Goal: Information Seeking & Learning: Find specific fact

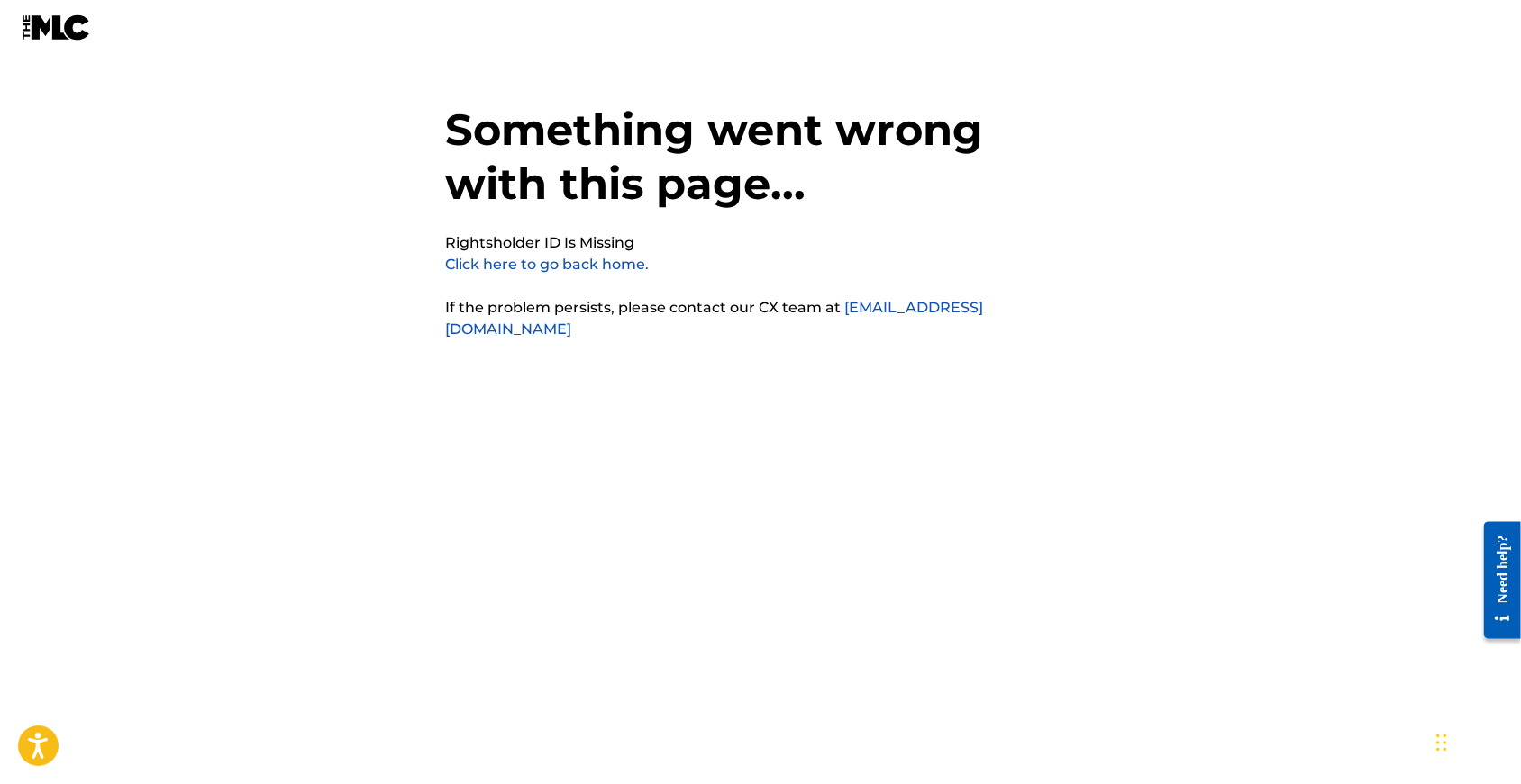
click at [533, 284] on div "Something went wrong with this page... Rightsholder ID Is Missing Click here to…" at bounding box center [760, 356] width 630 height 623
click at [533, 265] on link "Click here to go back home." at bounding box center [547, 264] width 204 height 17
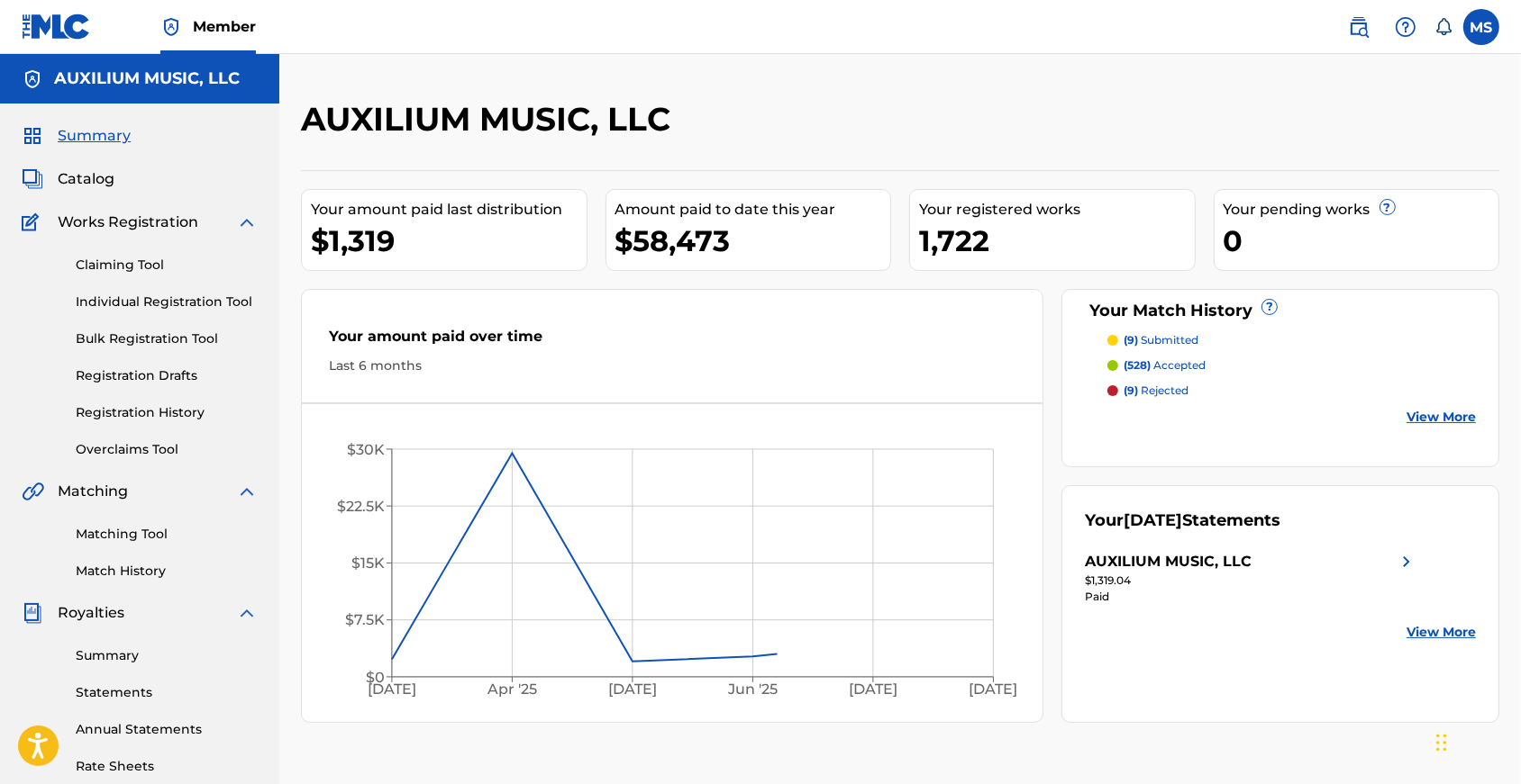
click at [1354, 25] on img at bounding box center [1358, 26] width 22 height 22
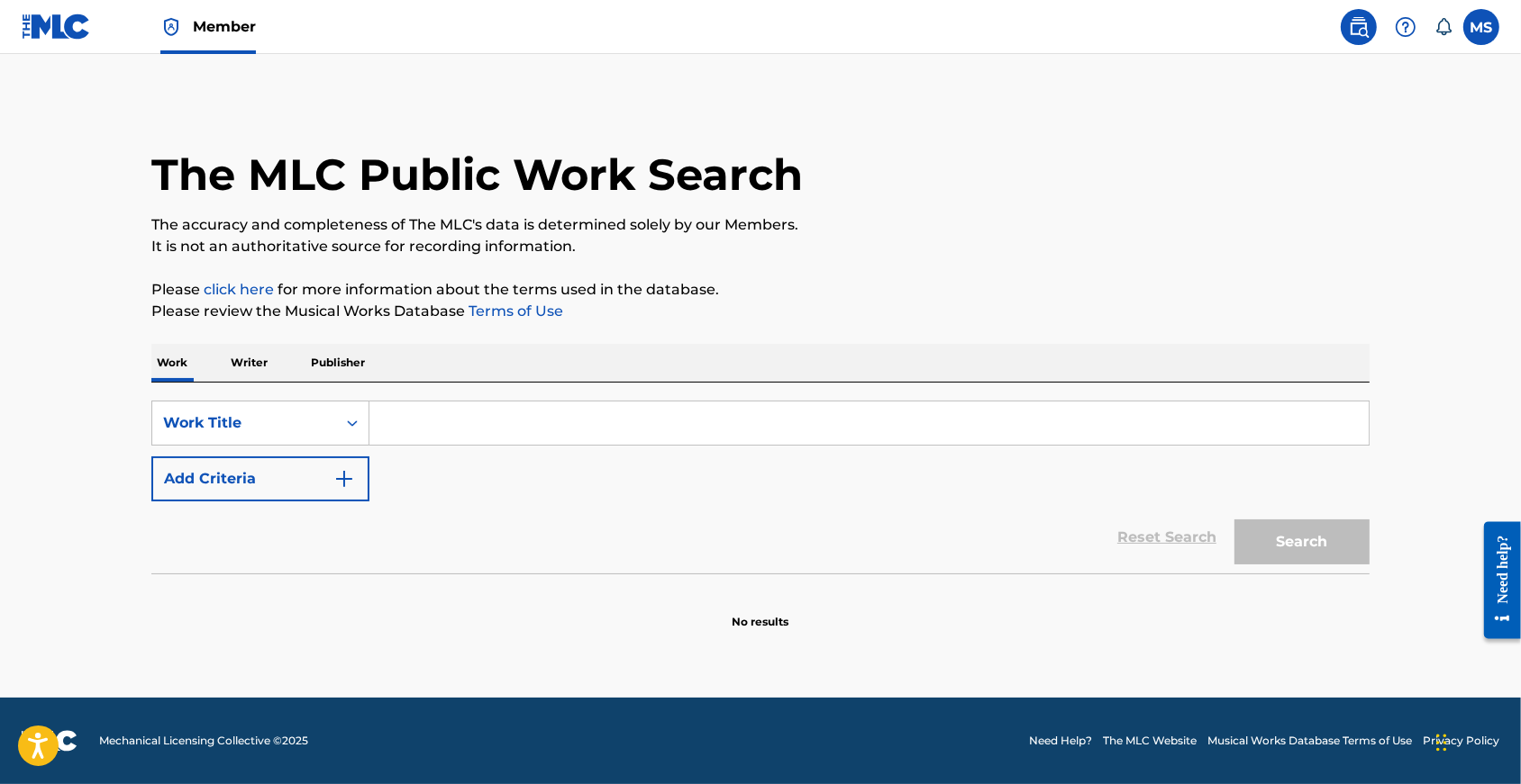
click at [554, 438] on input "Search Form" at bounding box center [869, 423] width 1000 height 43
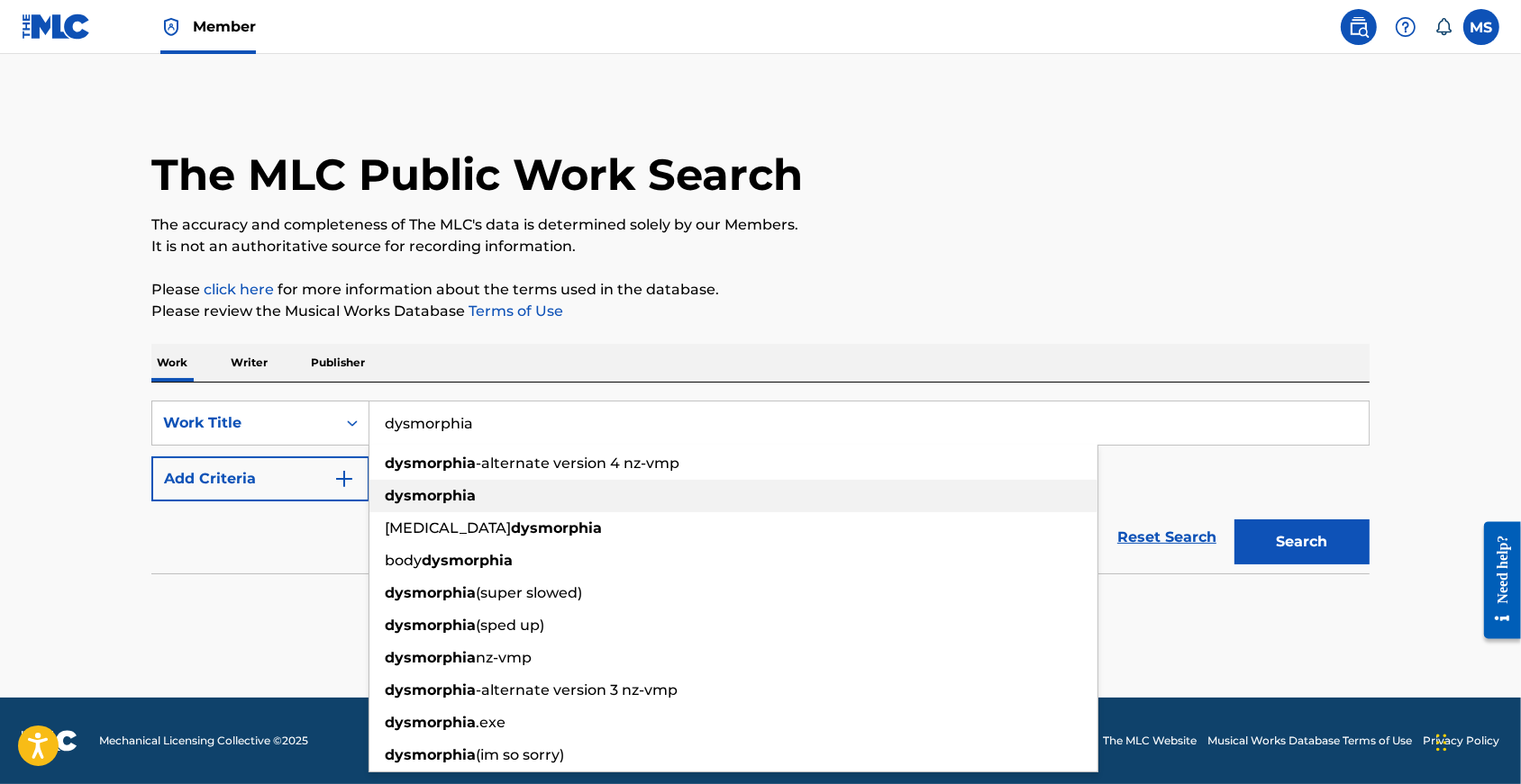
type input "dysmorphia"
click at [489, 506] on div "dysmorphia" at bounding box center [733, 496] width 728 height 33
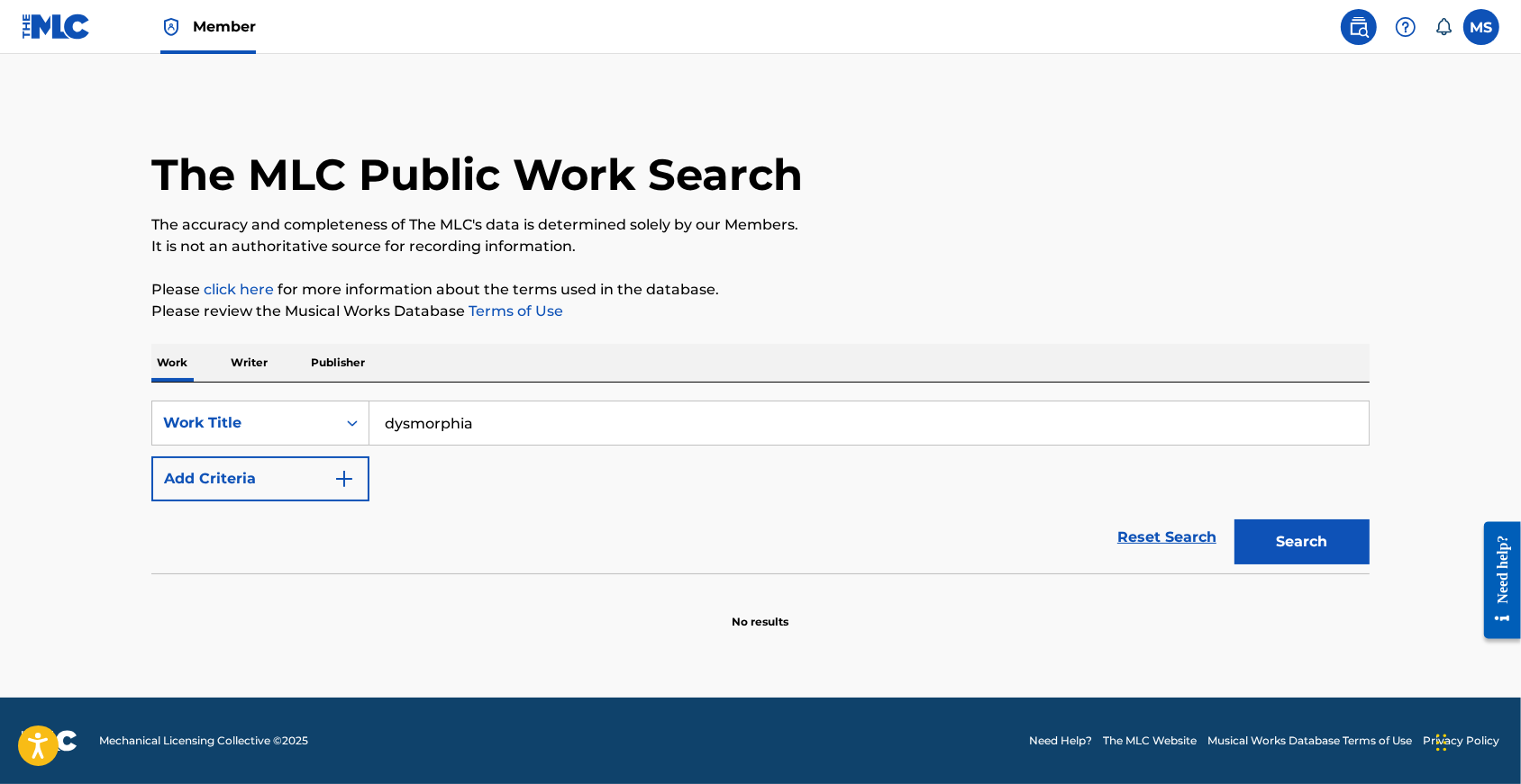
click at [1288, 562] on button "Search" at bounding box center [1302, 542] width 135 height 45
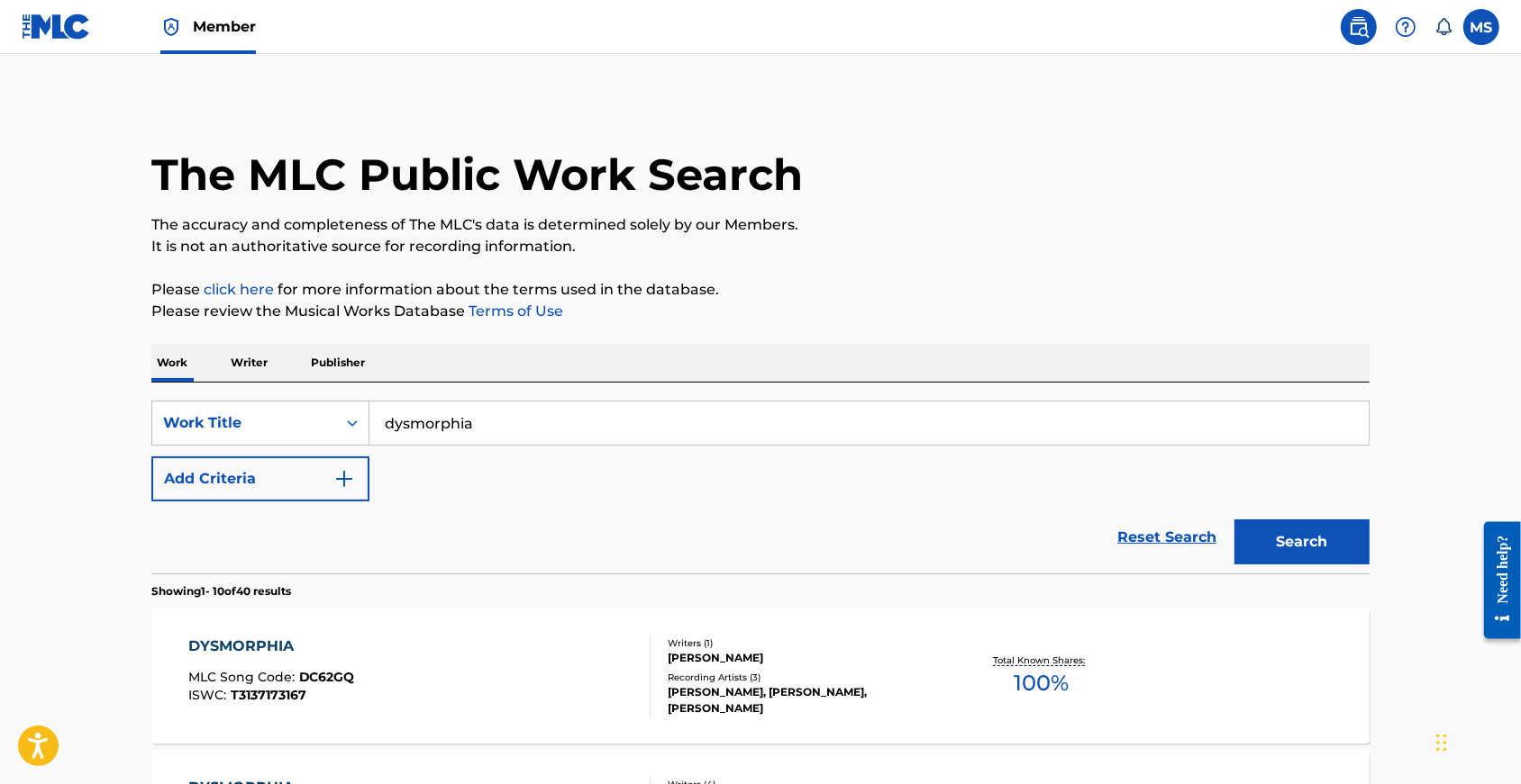
click at [272, 501] on button "Add Criteria" at bounding box center [260, 479] width 218 height 45
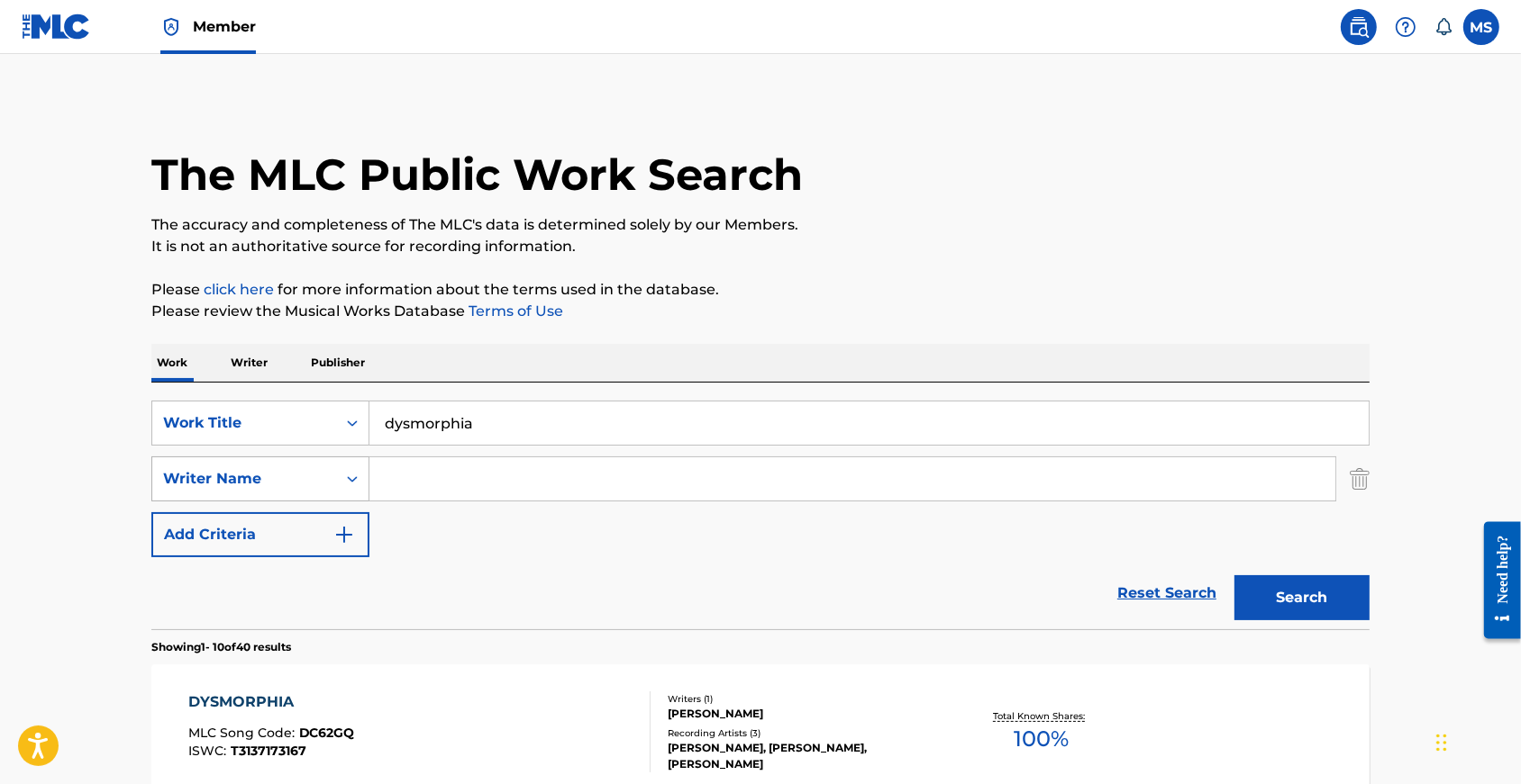
click at [254, 490] on div "Writer Name" at bounding box center [244, 479] width 163 height 22
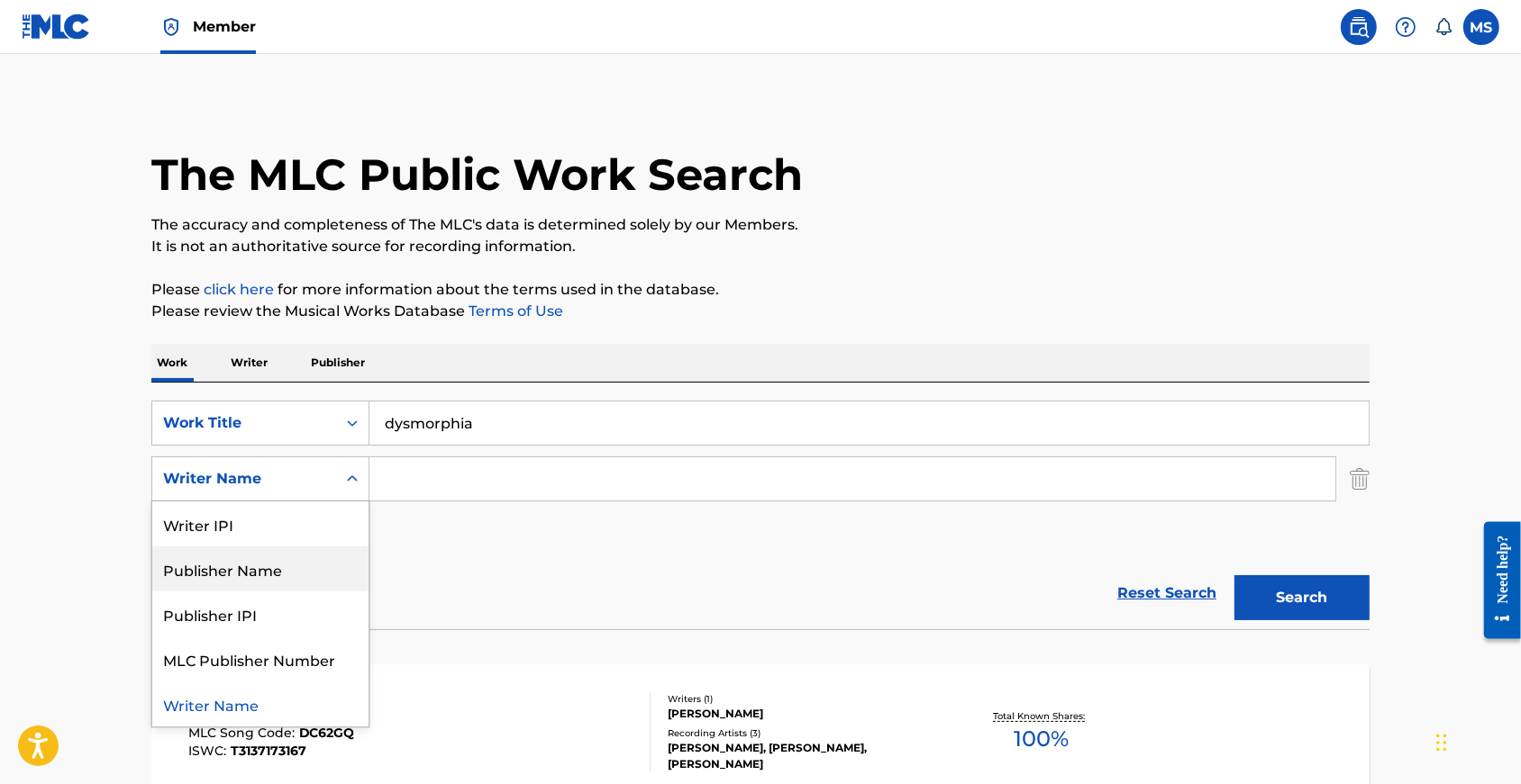
click at [218, 592] on div "Publisher Name" at bounding box center [260, 569] width 216 height 45
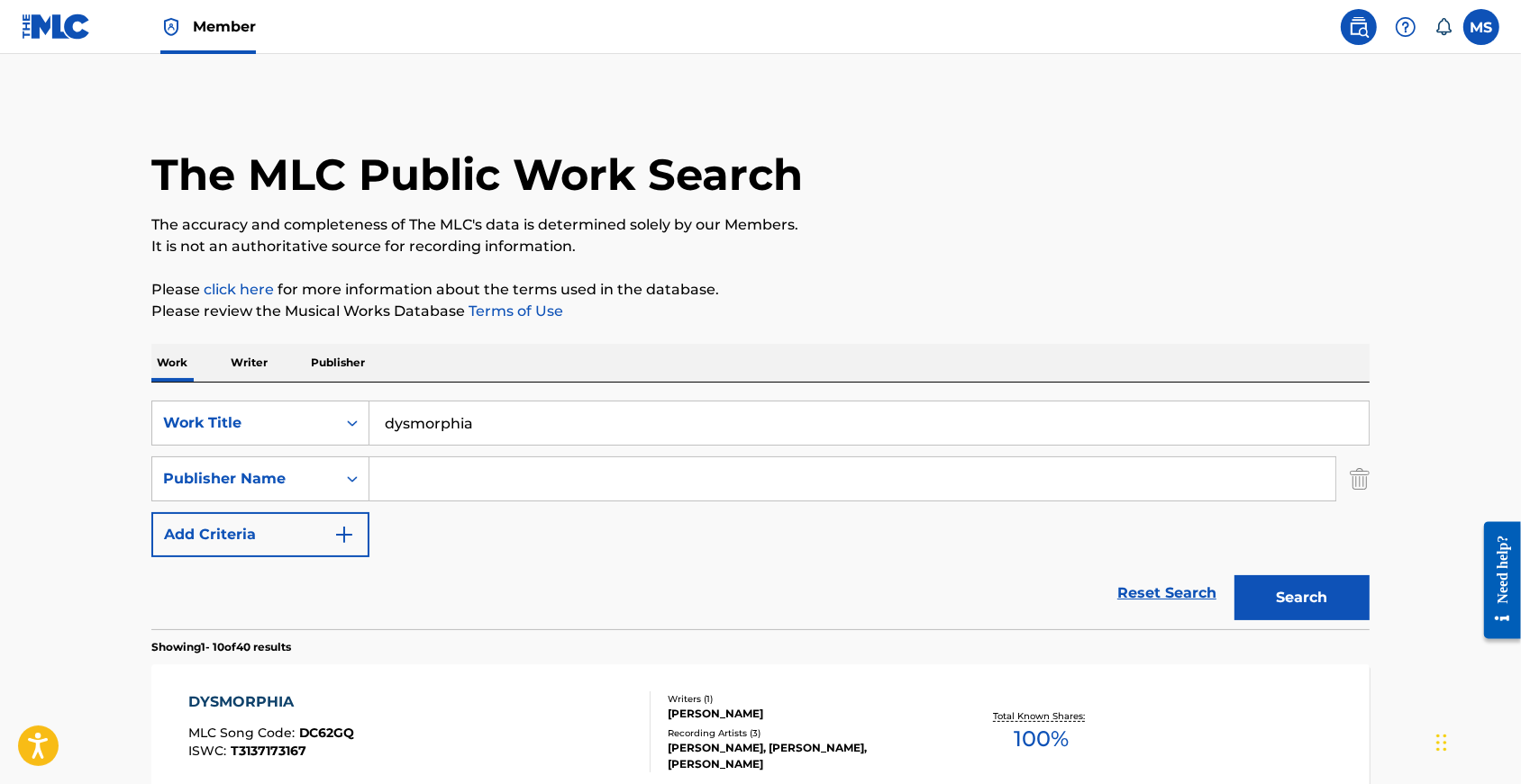
click at [422, 500] on input "Search Form" at bounding box center [852, 479] width 966 height 43
type input "geesifer"
click at [1334, 621] on button "Search" at bounding box center [1302, 598] width 135 height 45
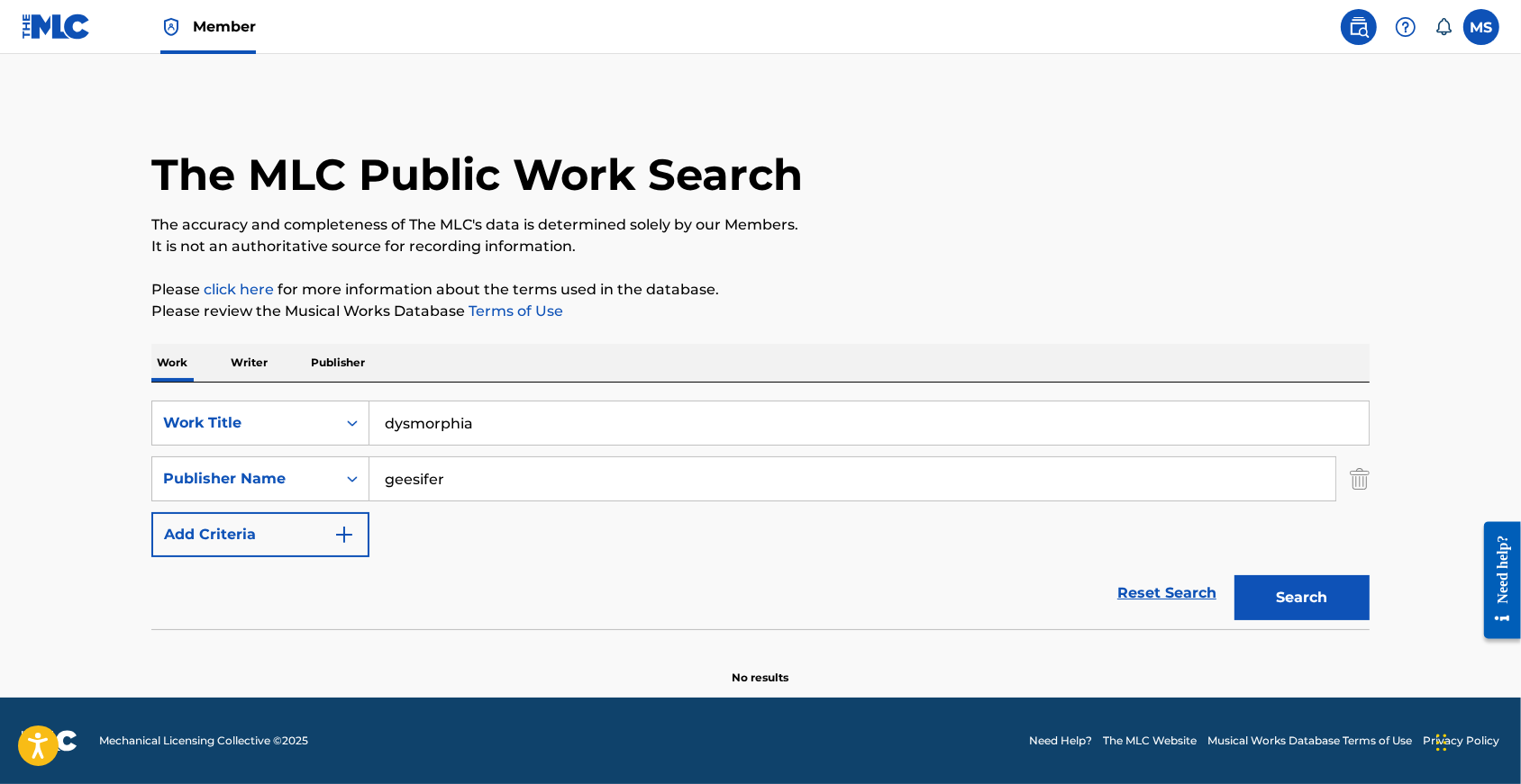
click at [401, 500] on input "geesifer" at bounding box center [852, 479] width 966 height 43
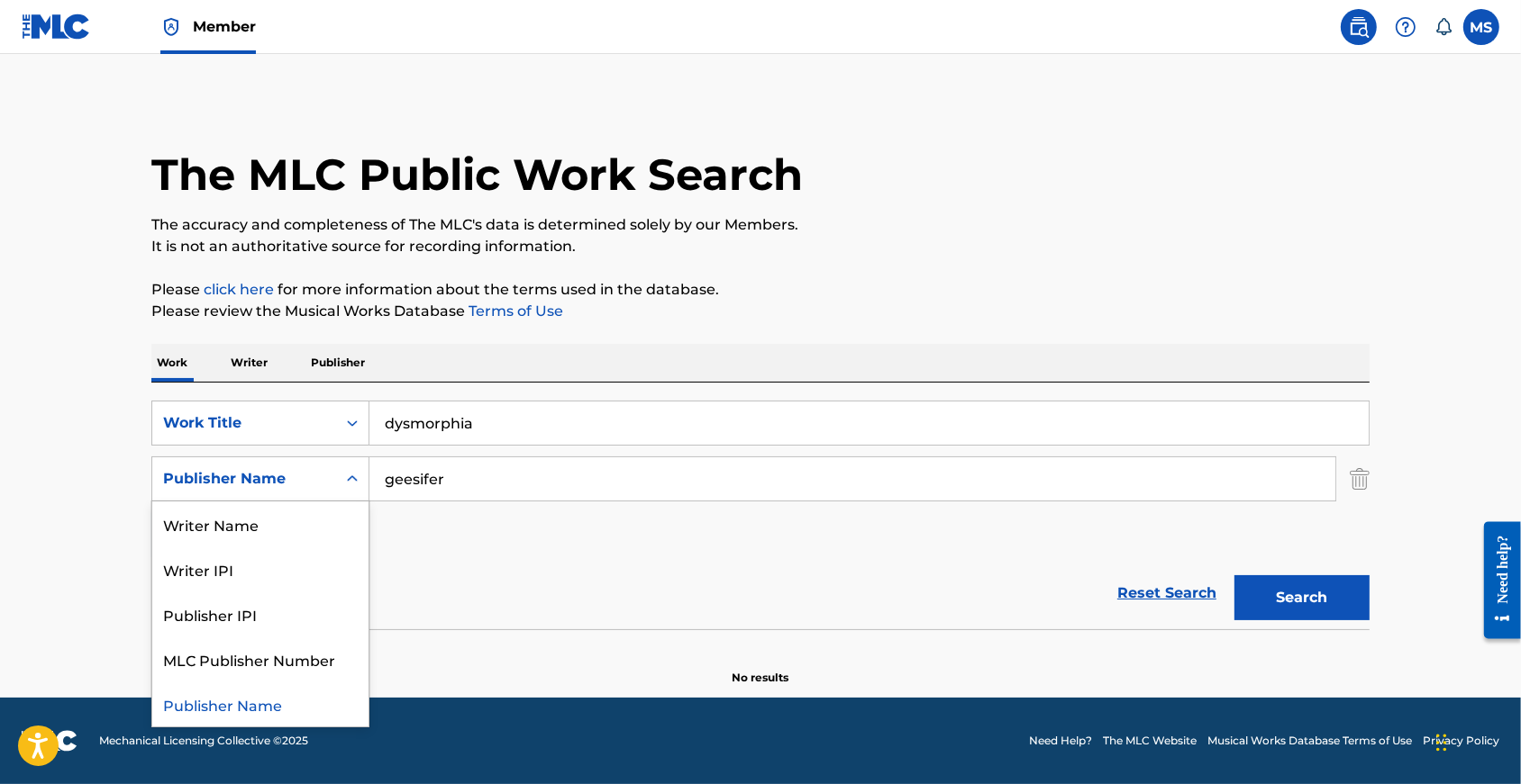
click at [287, 497] on div "Publisher Name" at bounding box center [244, 479] width 184 height 34
click at [259, 540] on div "Writer Name" at bounding box center [260, 524] width 216 height 45
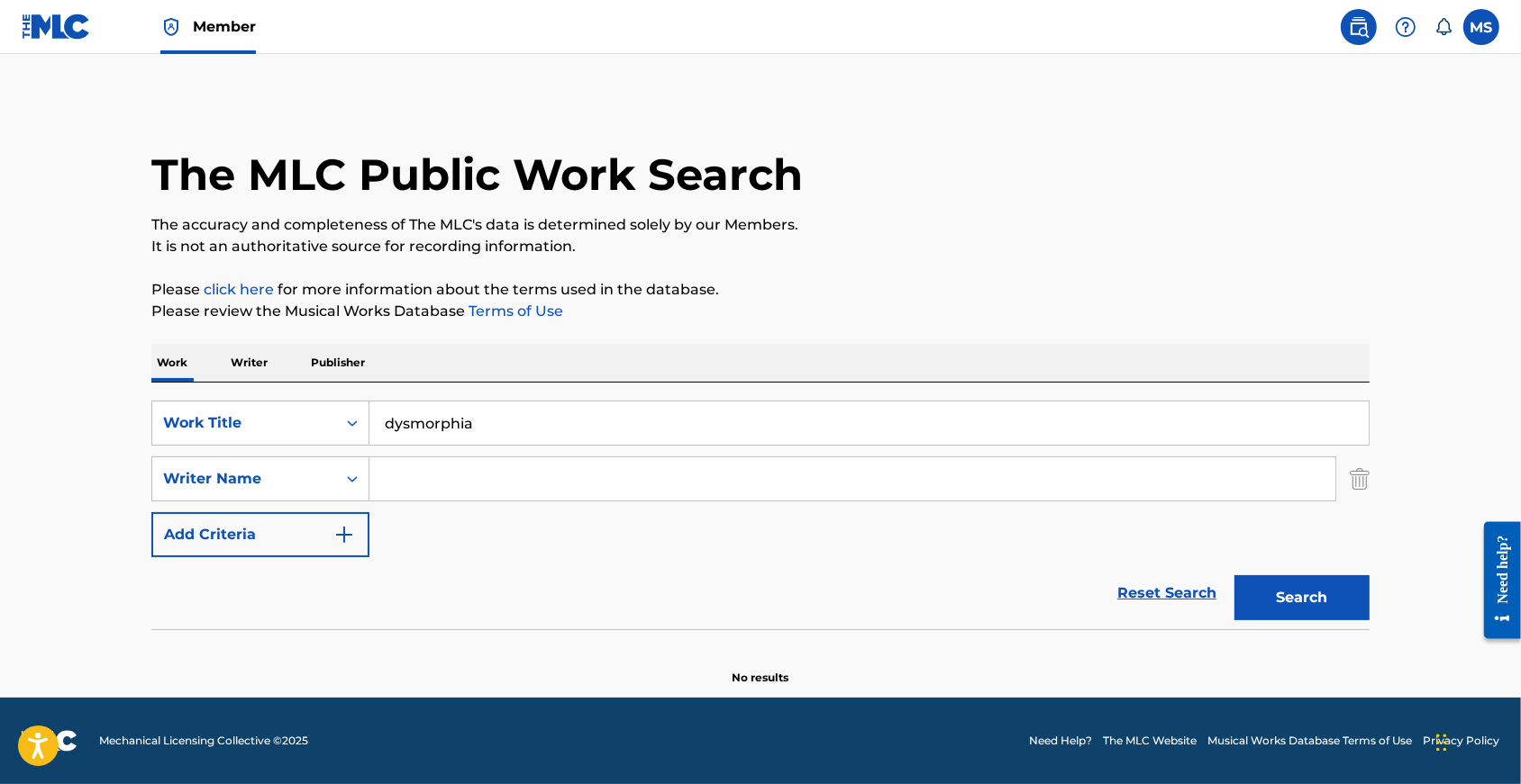
click at [403, 497] on input "Search Form" at bounding box center [852, 479] width 966 height 43
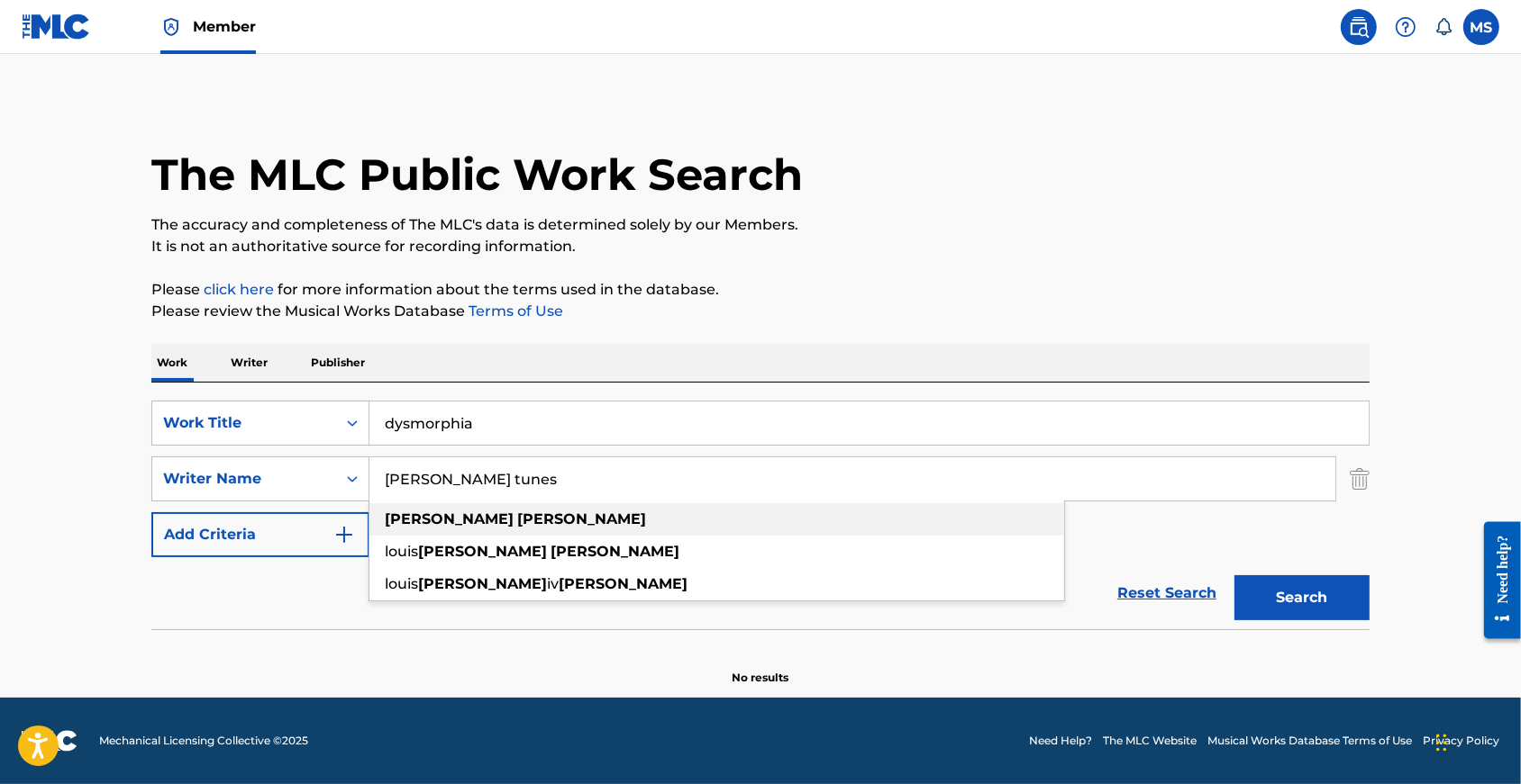
drag, startPoint x: 416, startPoint y: 530, endPoint x: 419, endPoint y: 542, distance: 12.4
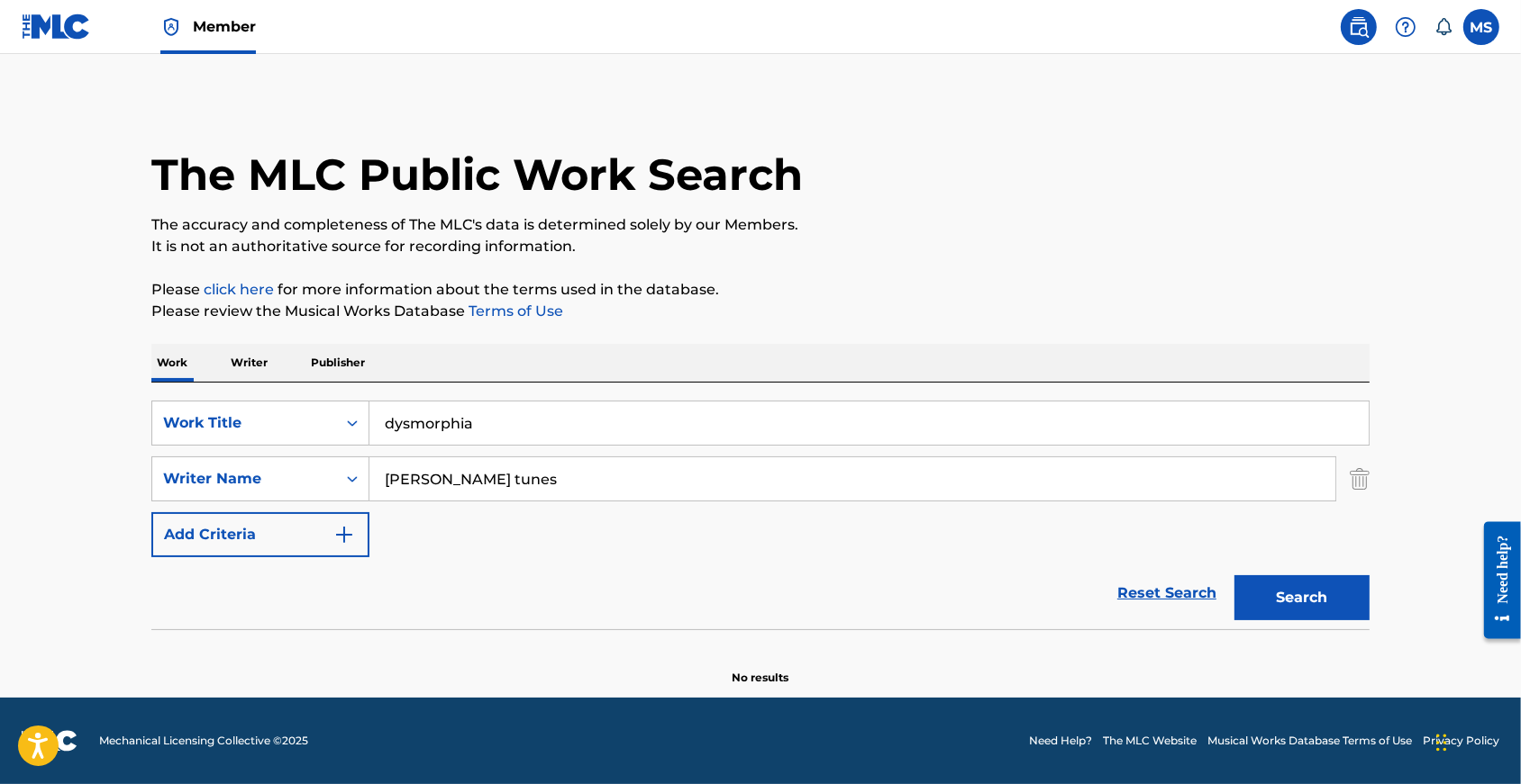
click at [439, 500] on input "Sawyer tunes" at bounding box center [852, 479] width 966 height 43
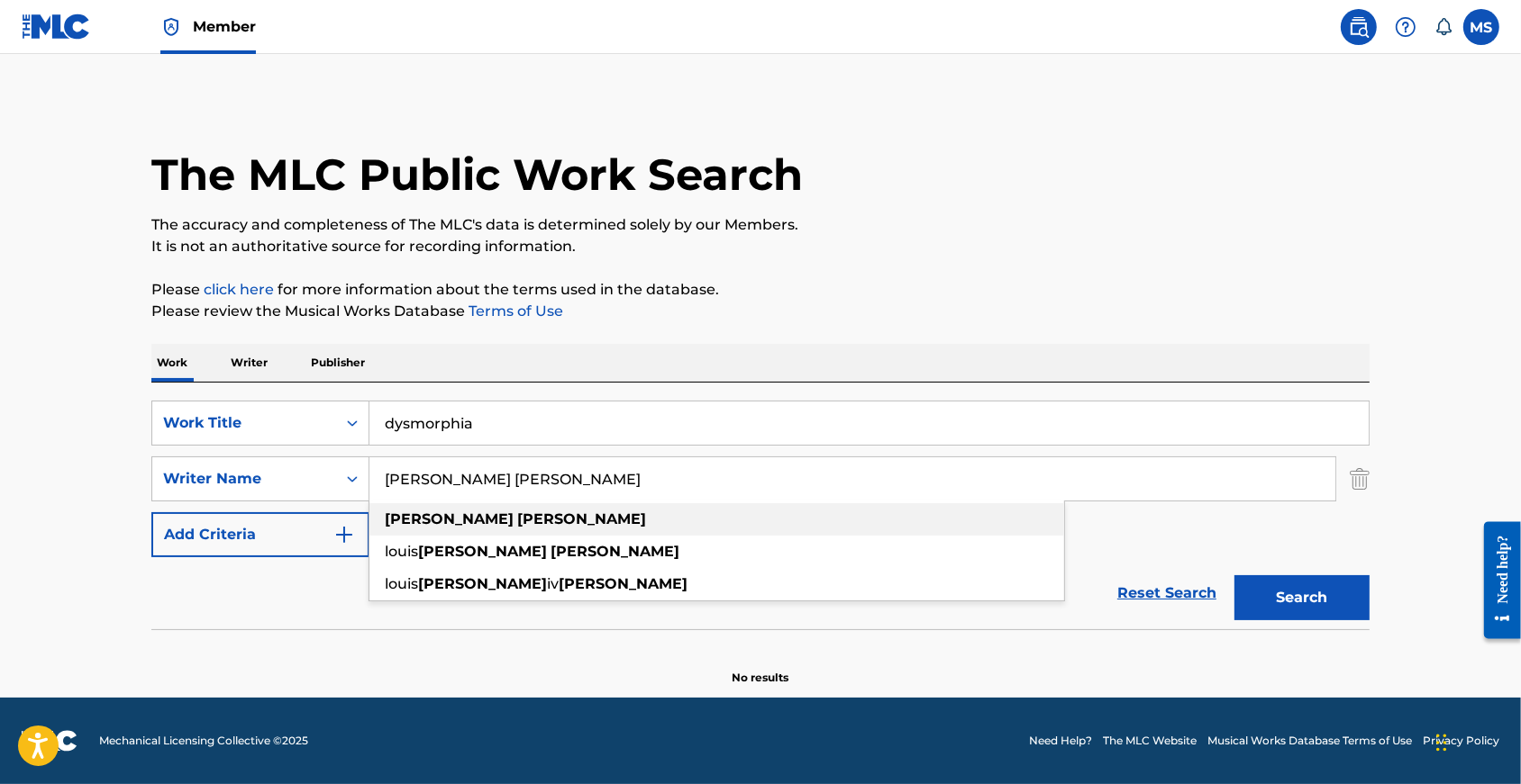
click at [518, 528] on strong "nunes" at bounding box center [582, 519] width 129 height 17
type input "sawyer nunes"
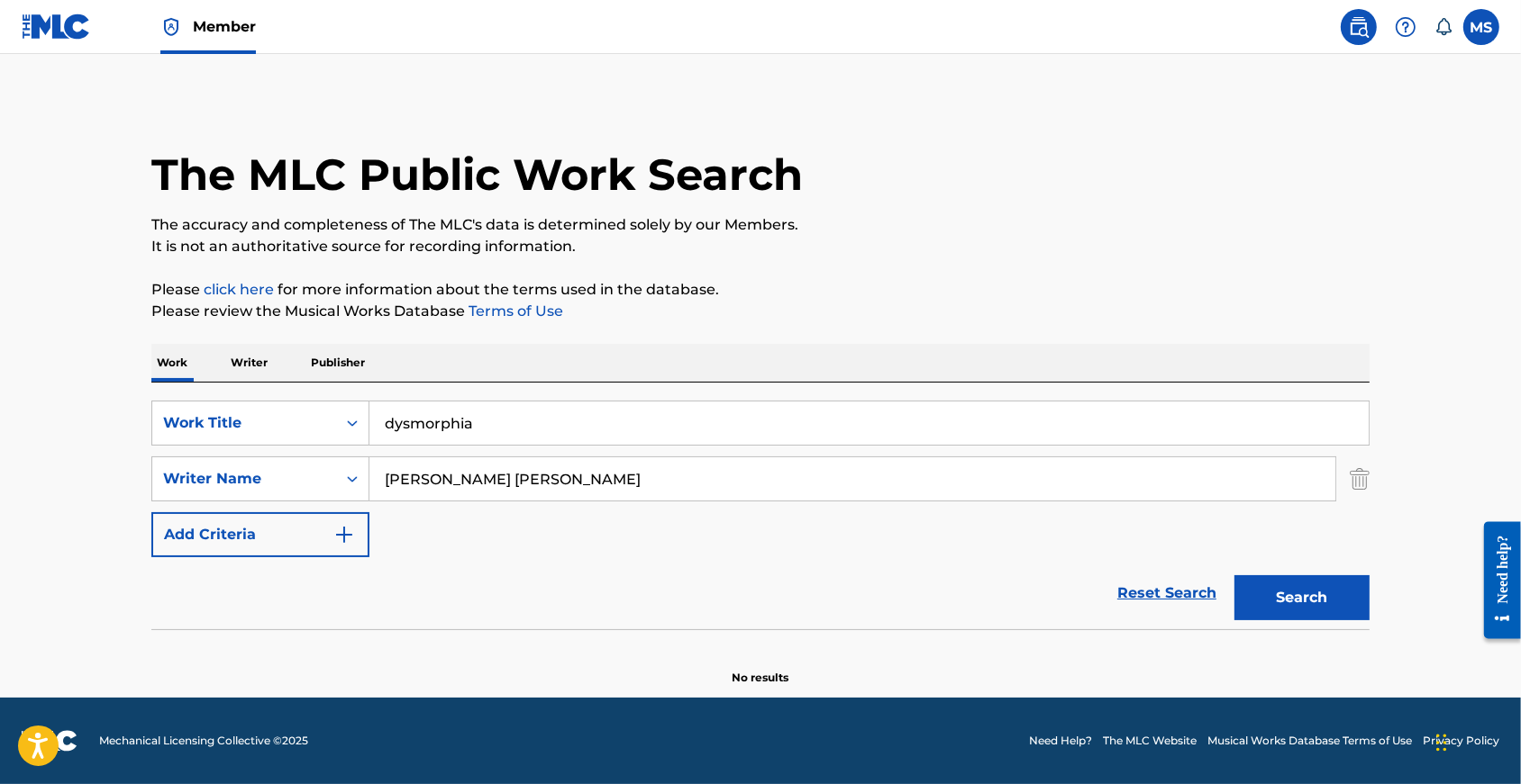
click at [1332, 620] on button "Search" at bounding box center [1302, 598] width 135 height 45
click at [388, 464] on input "sawyer nunes" at bounding box center [852, 479] width 966 height 43
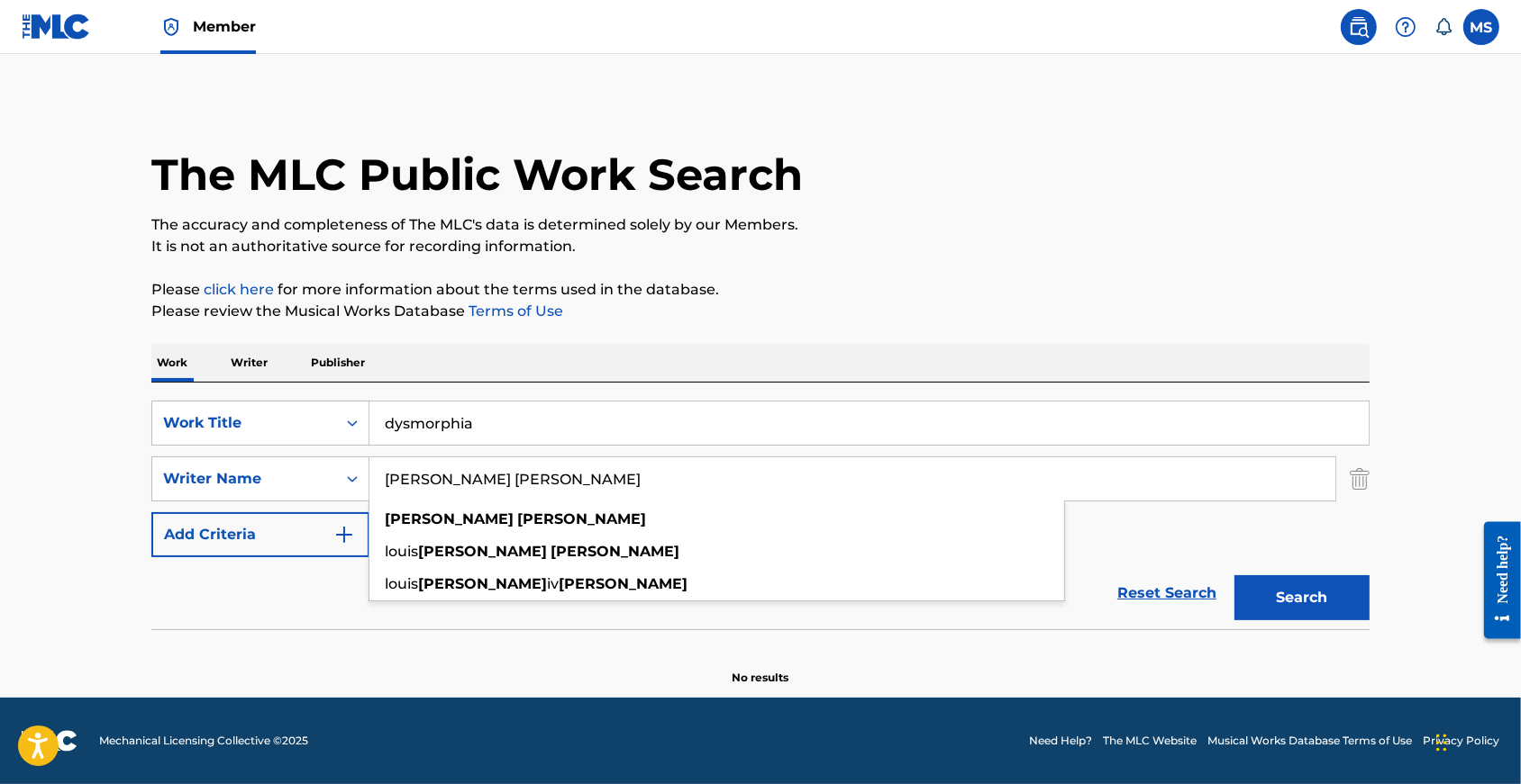
click at [388, 464] on input "sawyer nunes" at bounding box center [852, 479] width 966 height 43
click at [227, 344] on p "Writer" at bounding box center [249, 362] width 48 height 38
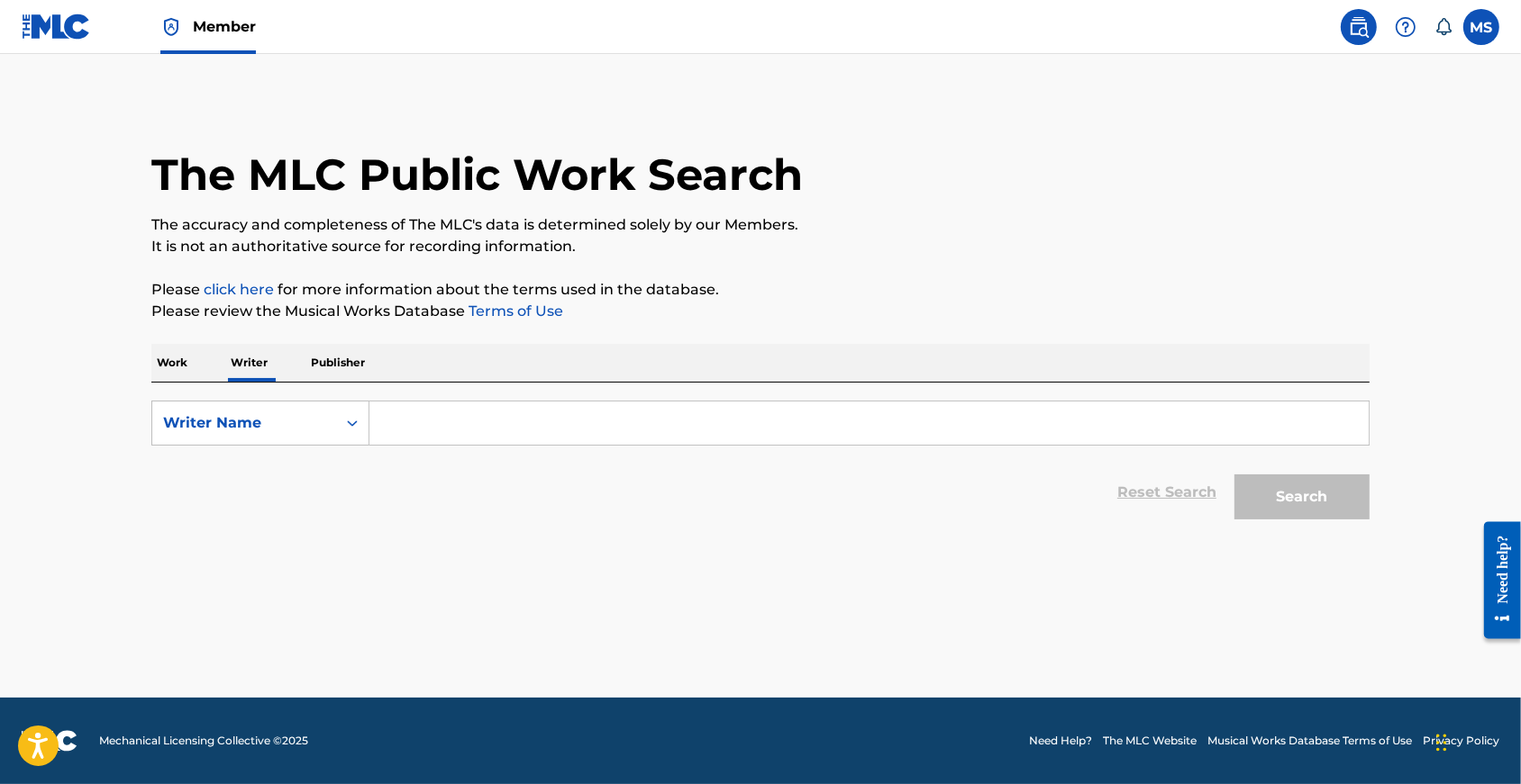
click at [395, 438] on input "Search Form" at bounding box center [869, 423] width 1000 height 43
paste input "sawyer nunes"
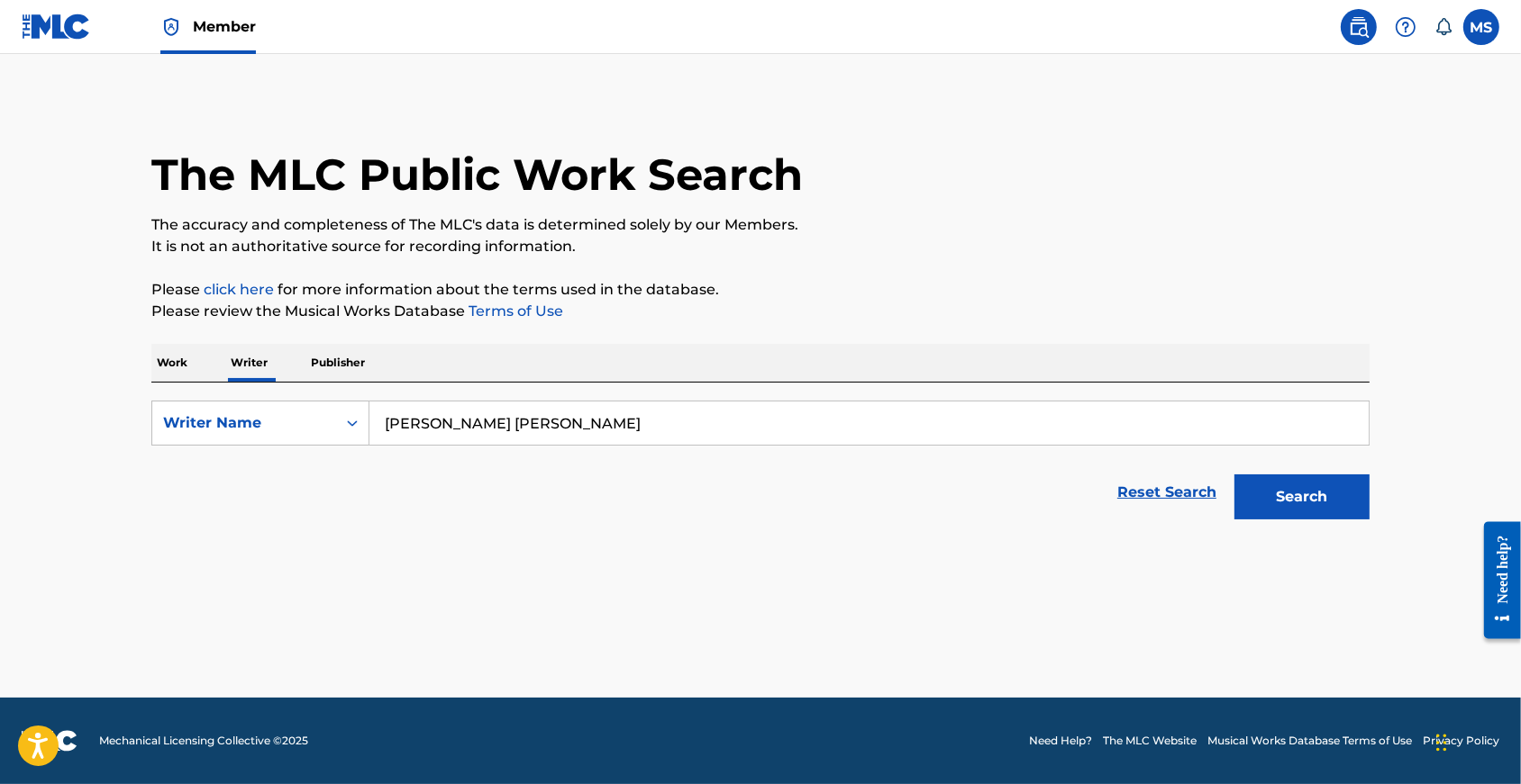
type input "sawyer nunes"
click at [1334, 514] on button "Search" at bounding box center [1302, 498] width 135 height 45
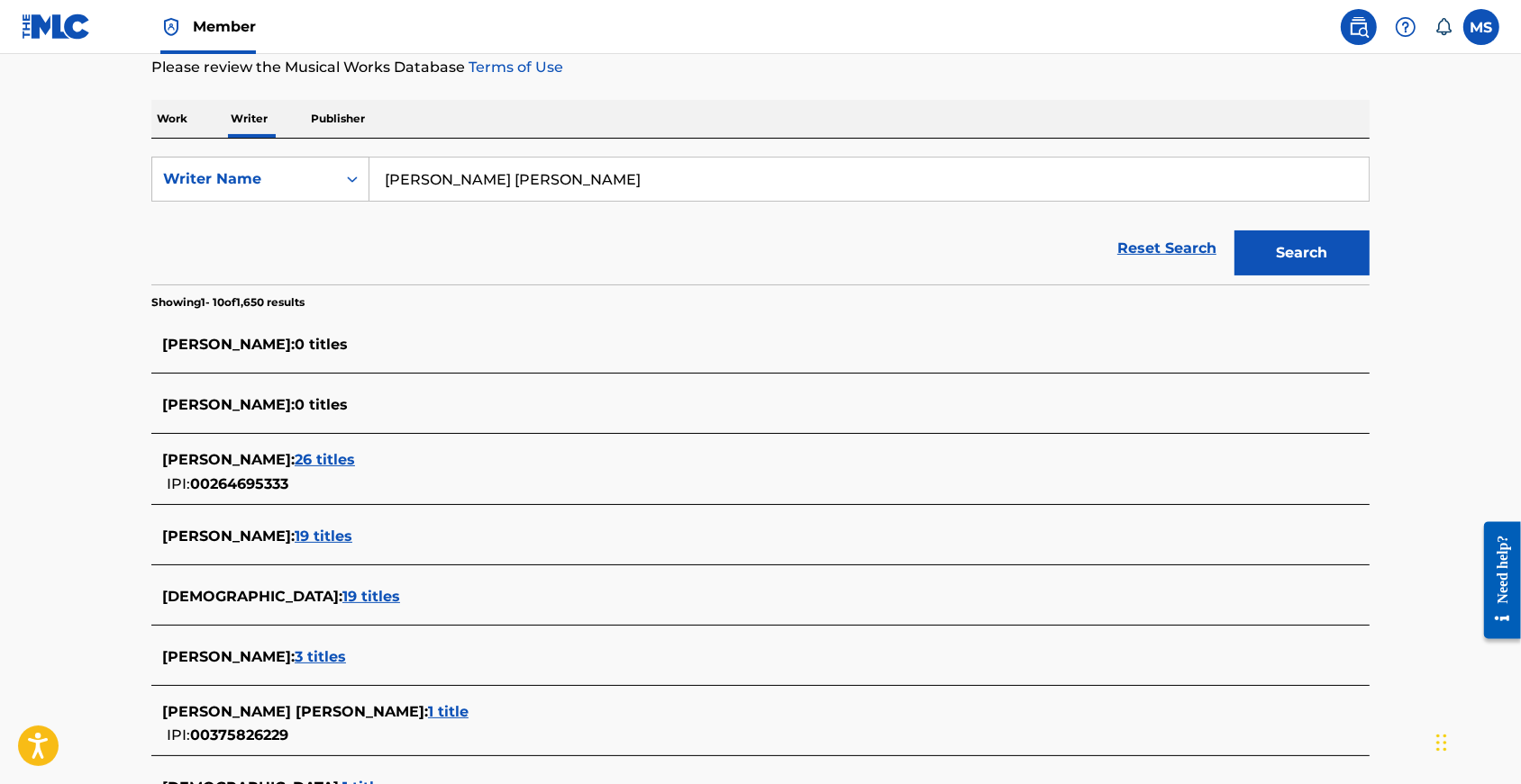
scroll to position [544, 0]
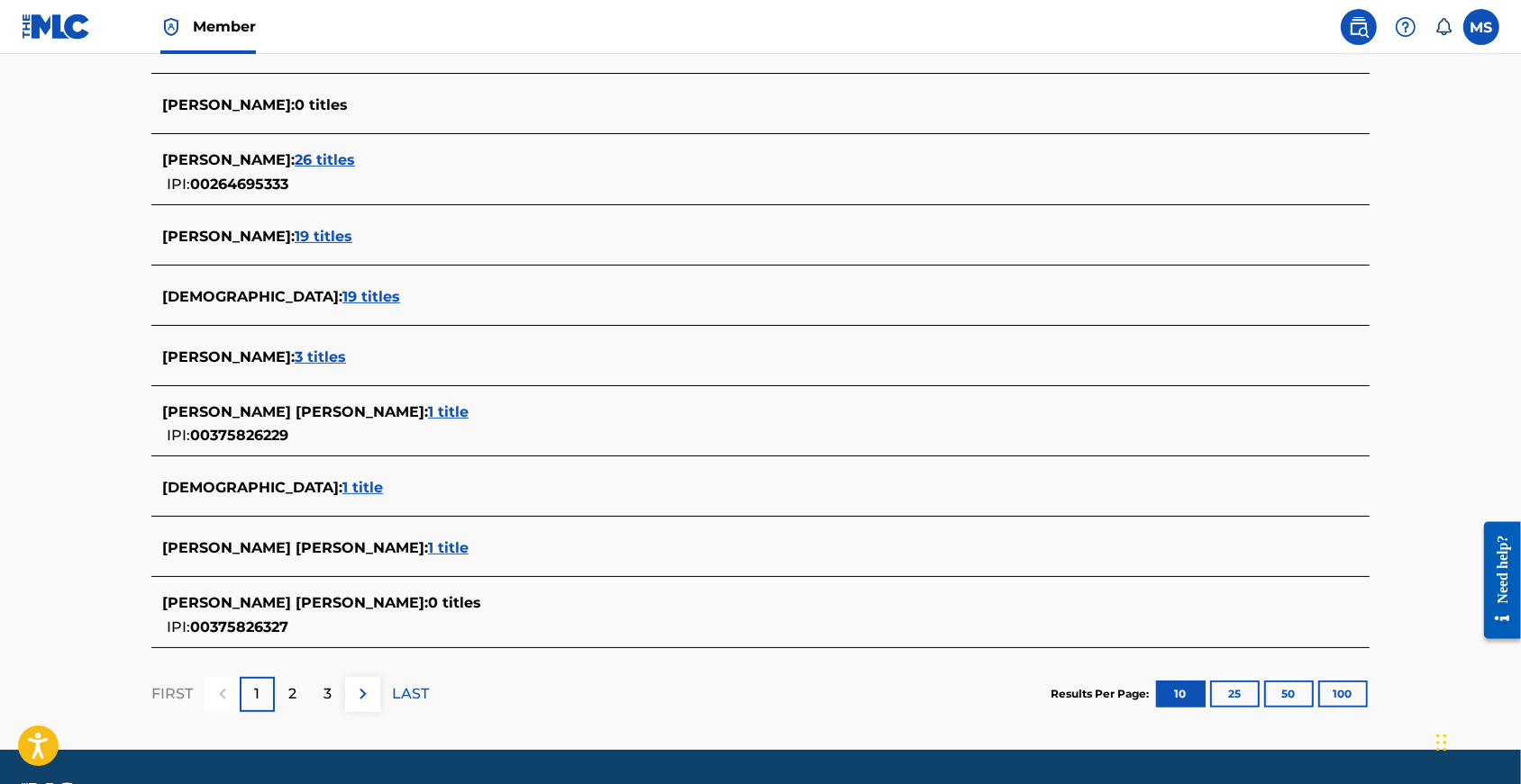
click at [337, 365] on span "3 titles" at bounding box center [320, 357] width 52 height 17
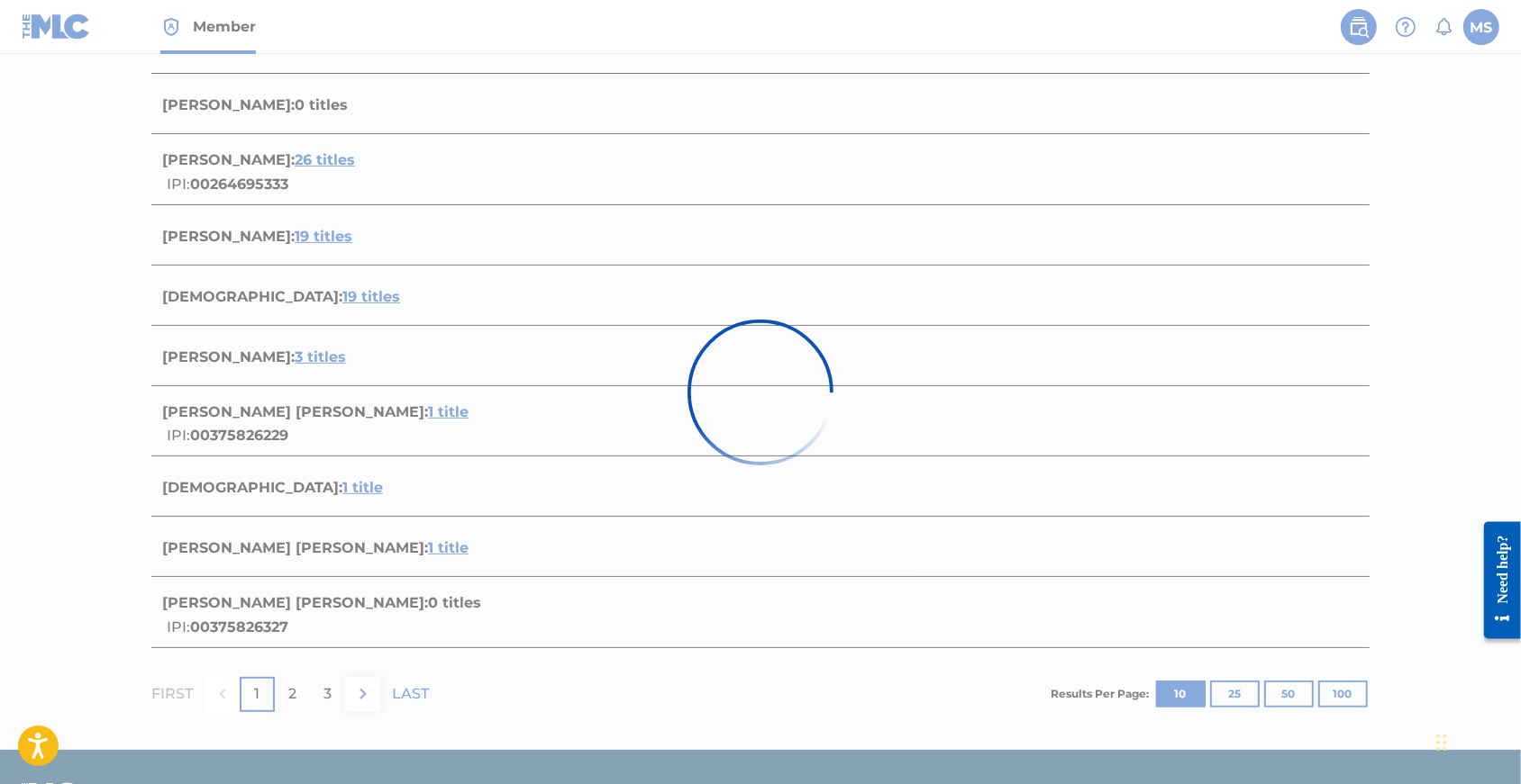
scroll to position [453, 0]
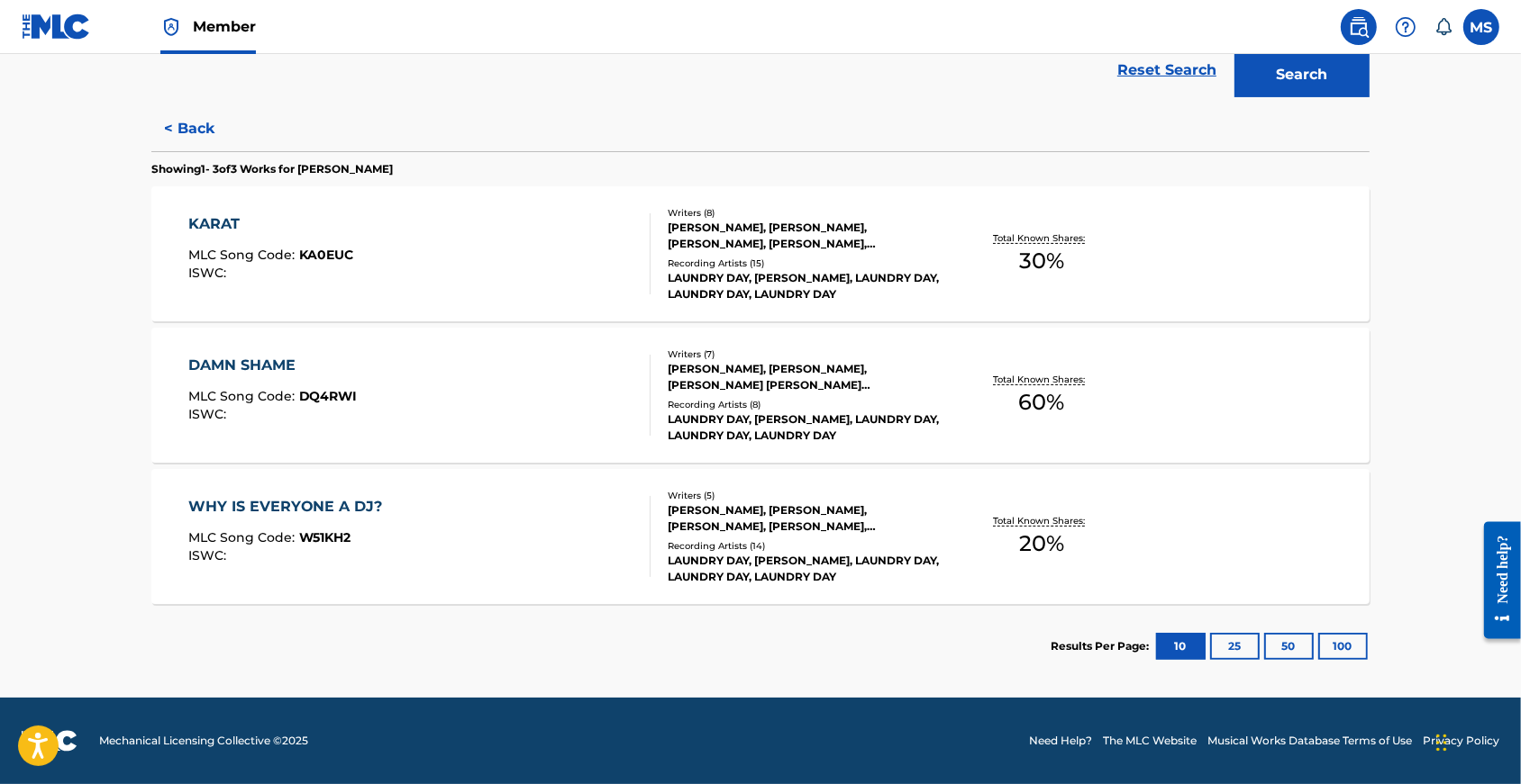
click at [188, 213] on div "KARAT" at bounding box center [271, 223] width 165 height 22
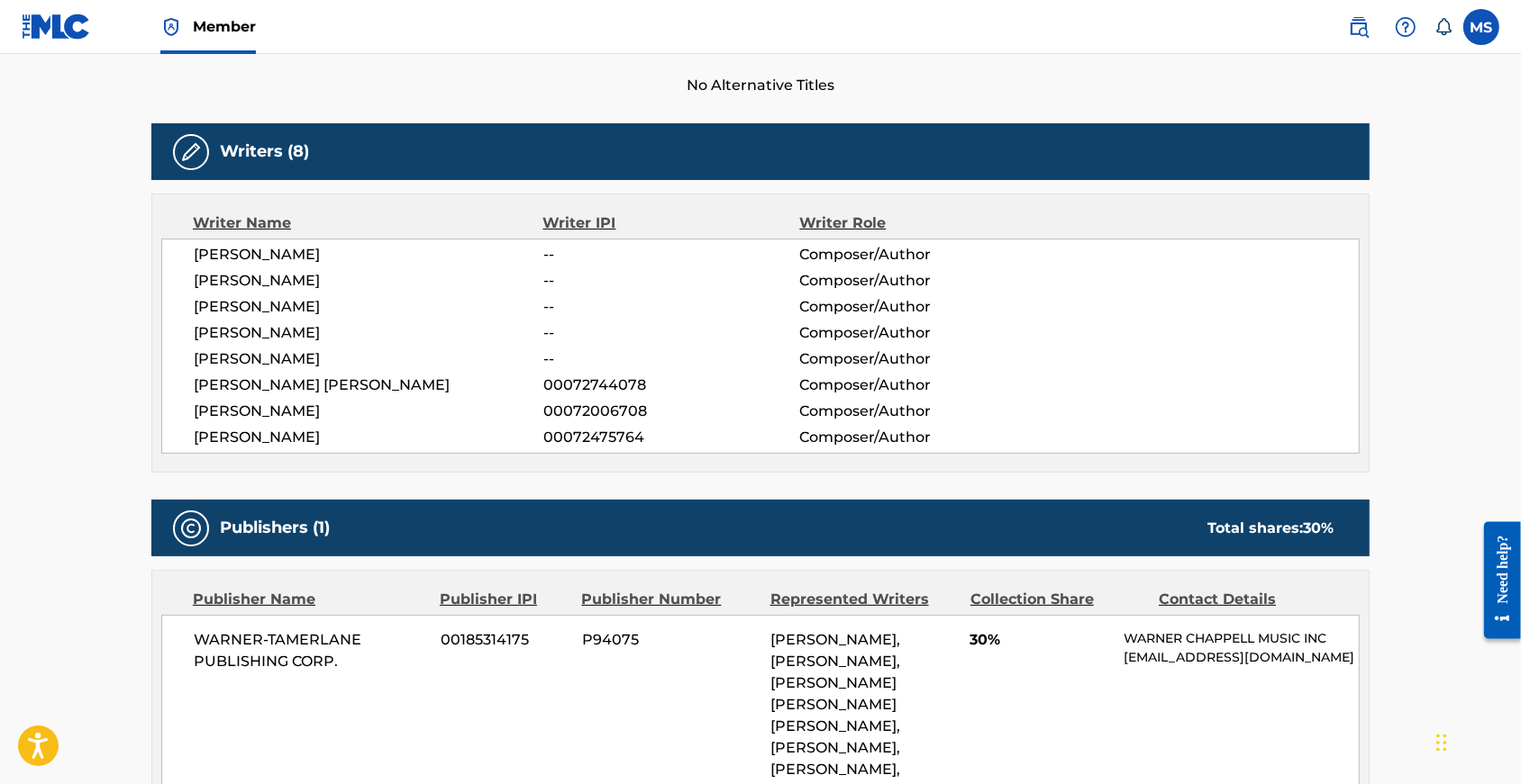
scroll to position [496, 0]
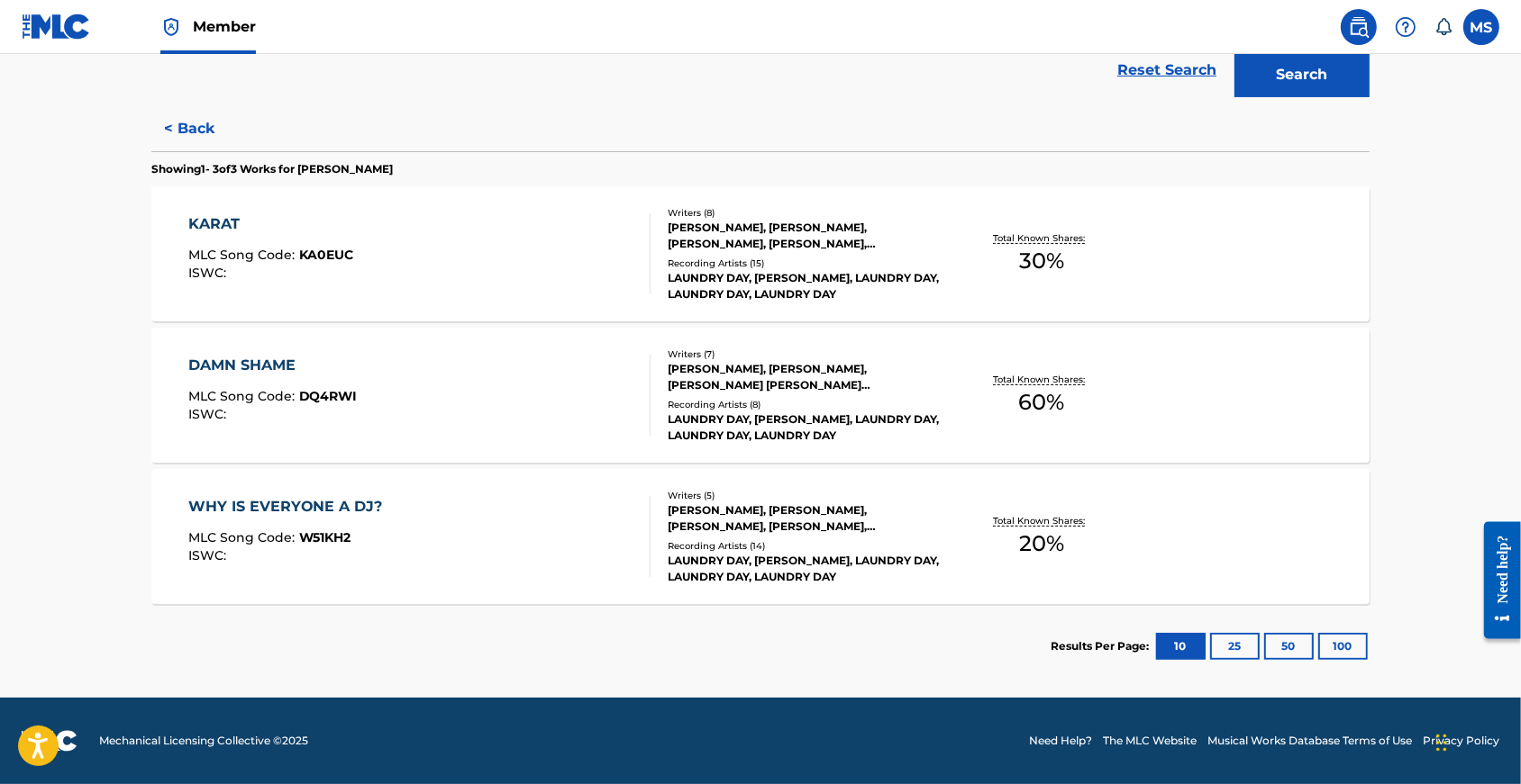
scroll to position [453, 0]
click at [241, 357] on div "DAMN SHAME" at bounding box center [272, 365] width 169 height 22
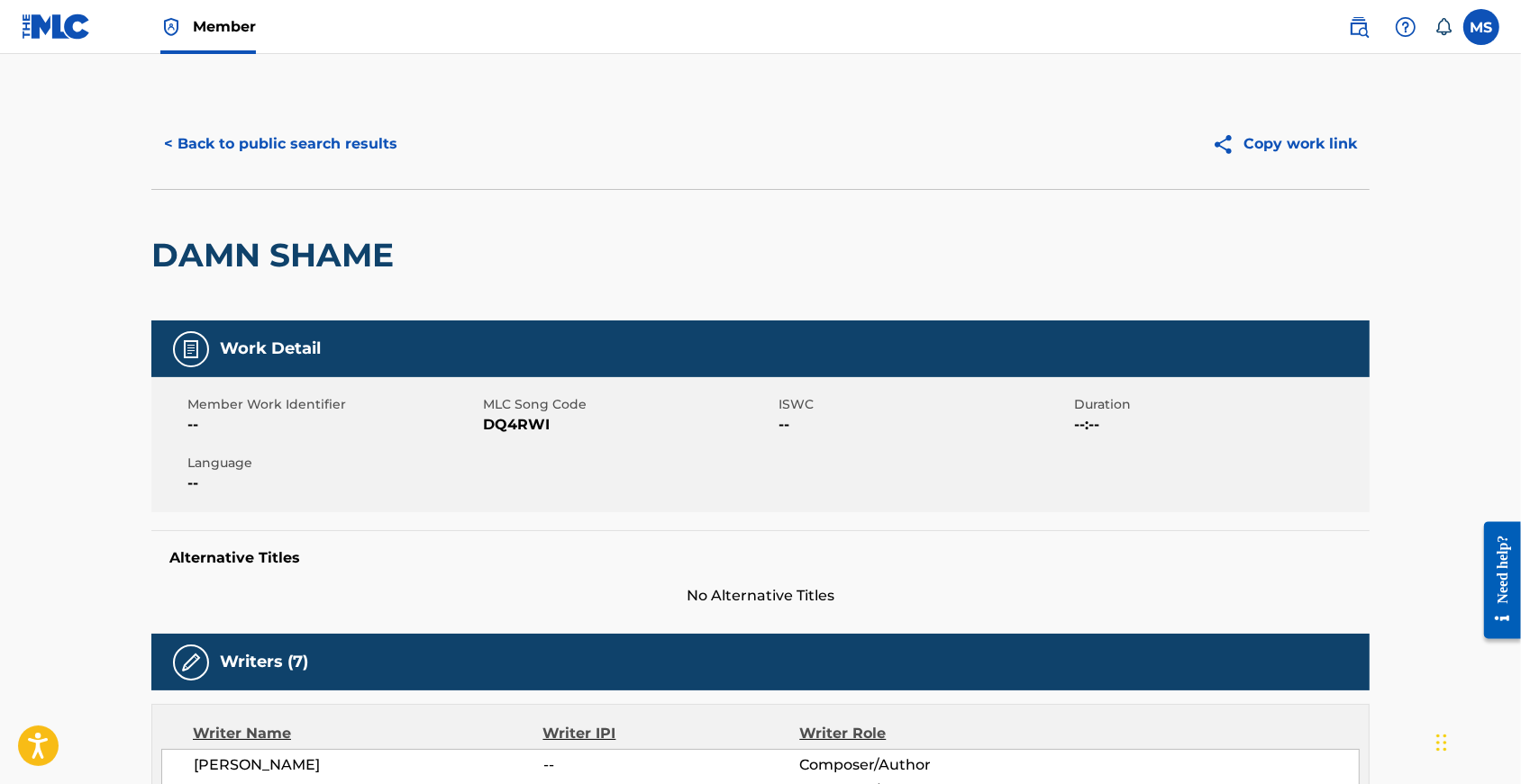
click at [202, 135] on button "< Back to public search results" at bounding box center [280, 144] width 258 height 45
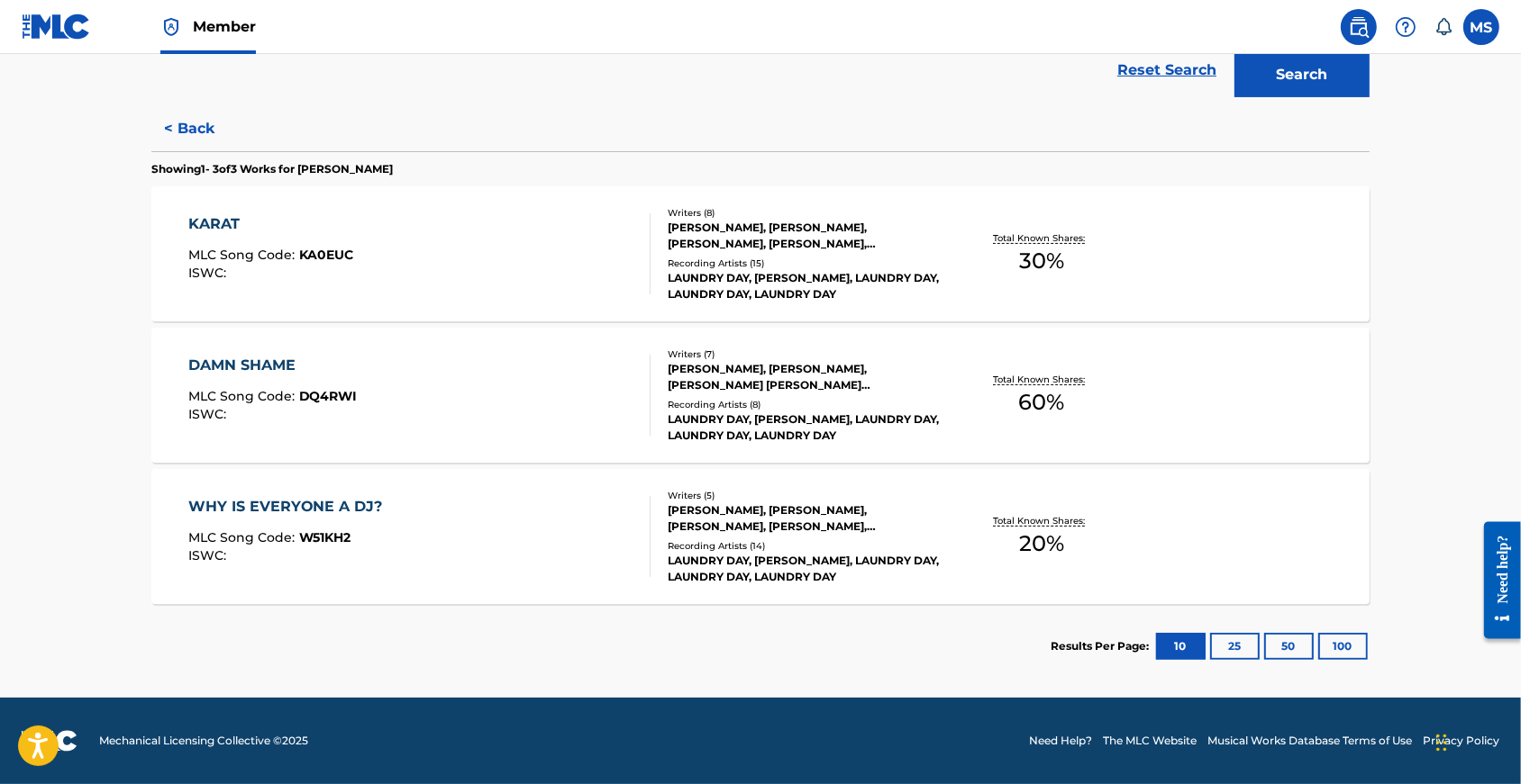
scroll to position [453, 0]
click at [287, 497] on div "WHY IS EVERYONE A DJ?" at bounding box center [289, 507] width 204 height 22
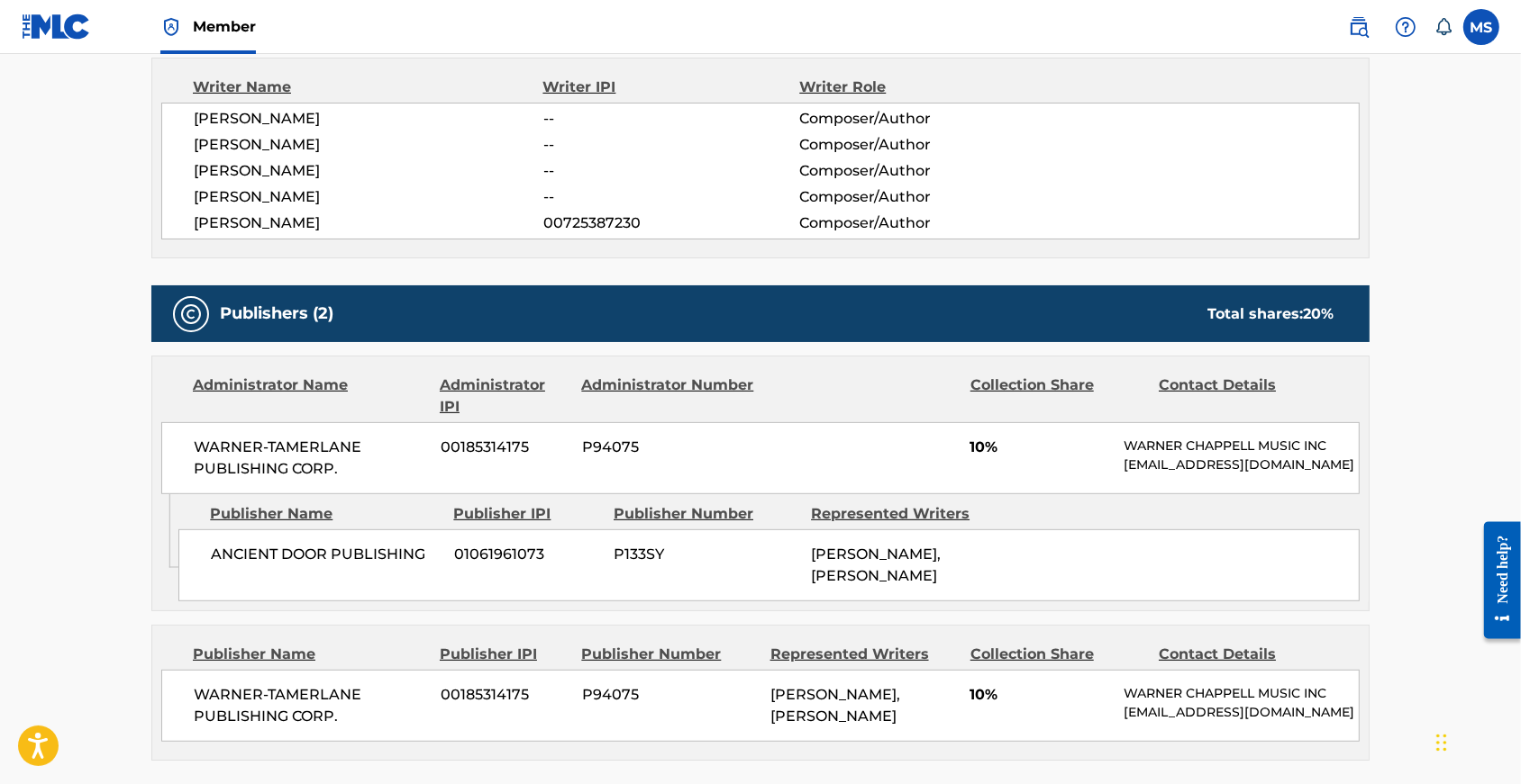
scroll to position [646, 0]
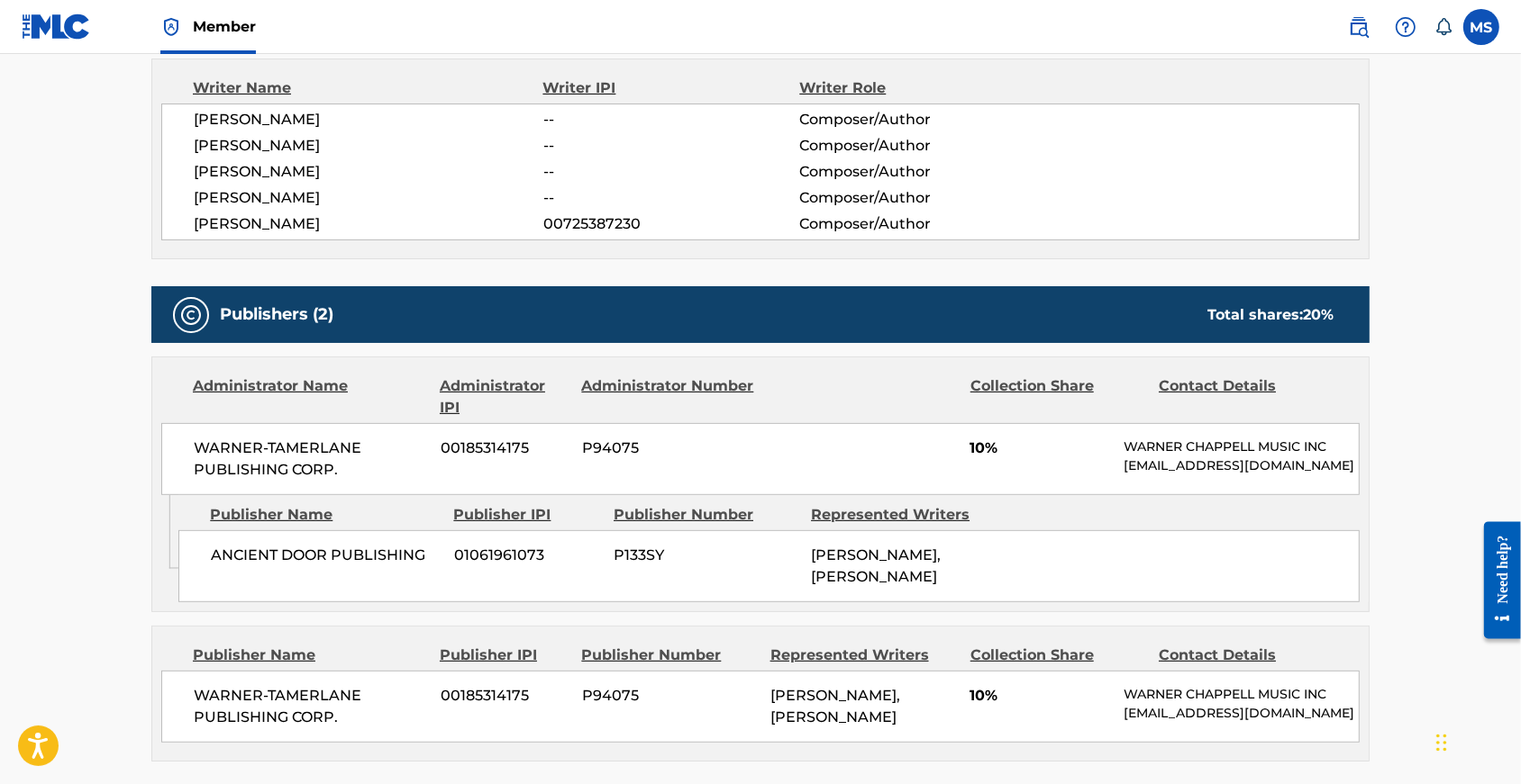
drag, startPoint x: 331, startPoint y: 148, endPoint x: 157, endPoint y: 150, distance: 174.0
click at [162, 150] on div "HENRY WEINGARTNER -- Composer/Author HENRY PEARL -- Composer/Author LOUIS SAWYE…" at bounding box center [761, 172] width 1199 height 137
copy span "HENRY WEINGARTNER"
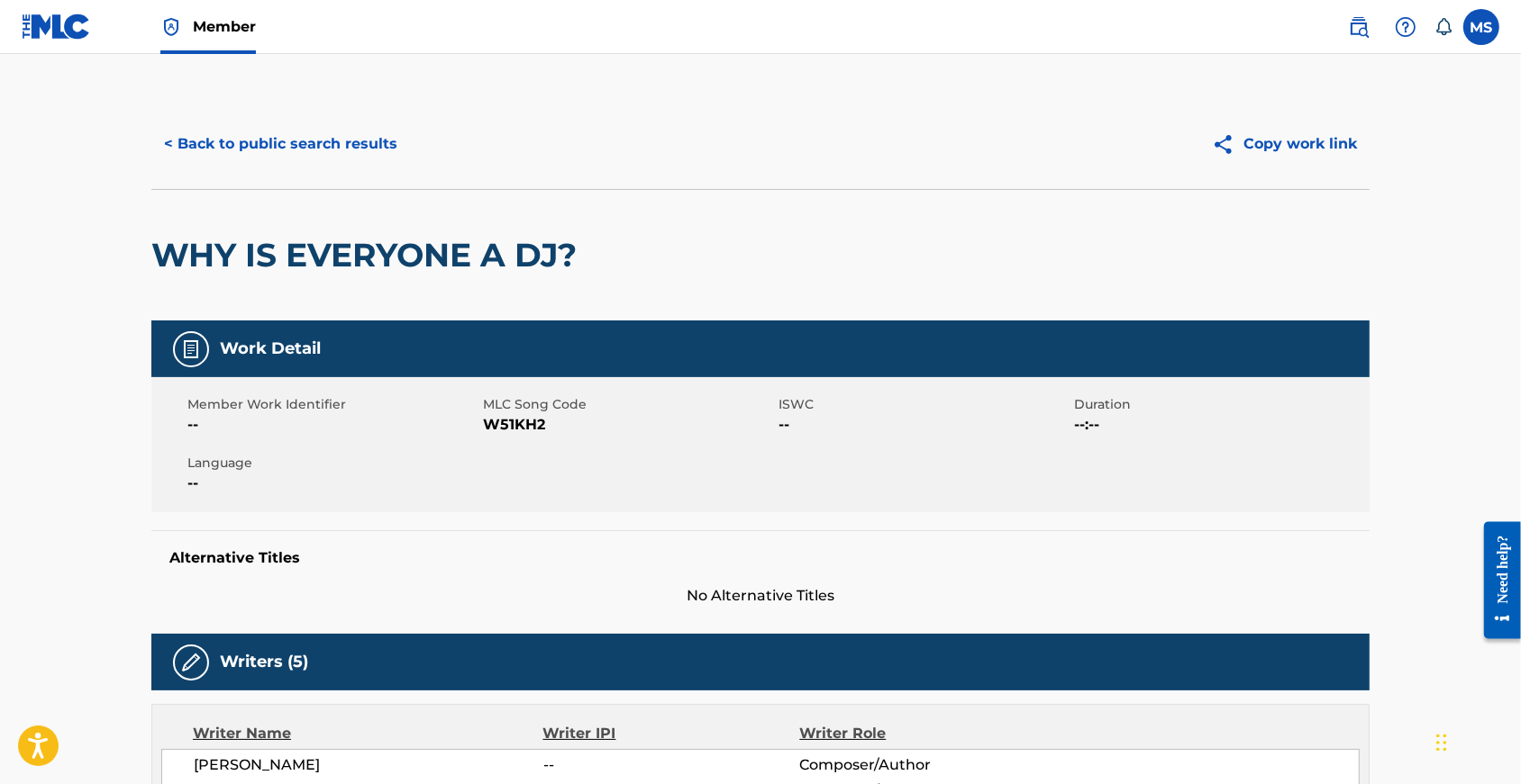
scroll to position [0, 0]
click at [256, 143] on button "< Back to public search results" at bounding box center [280, 144] width 258 height 45
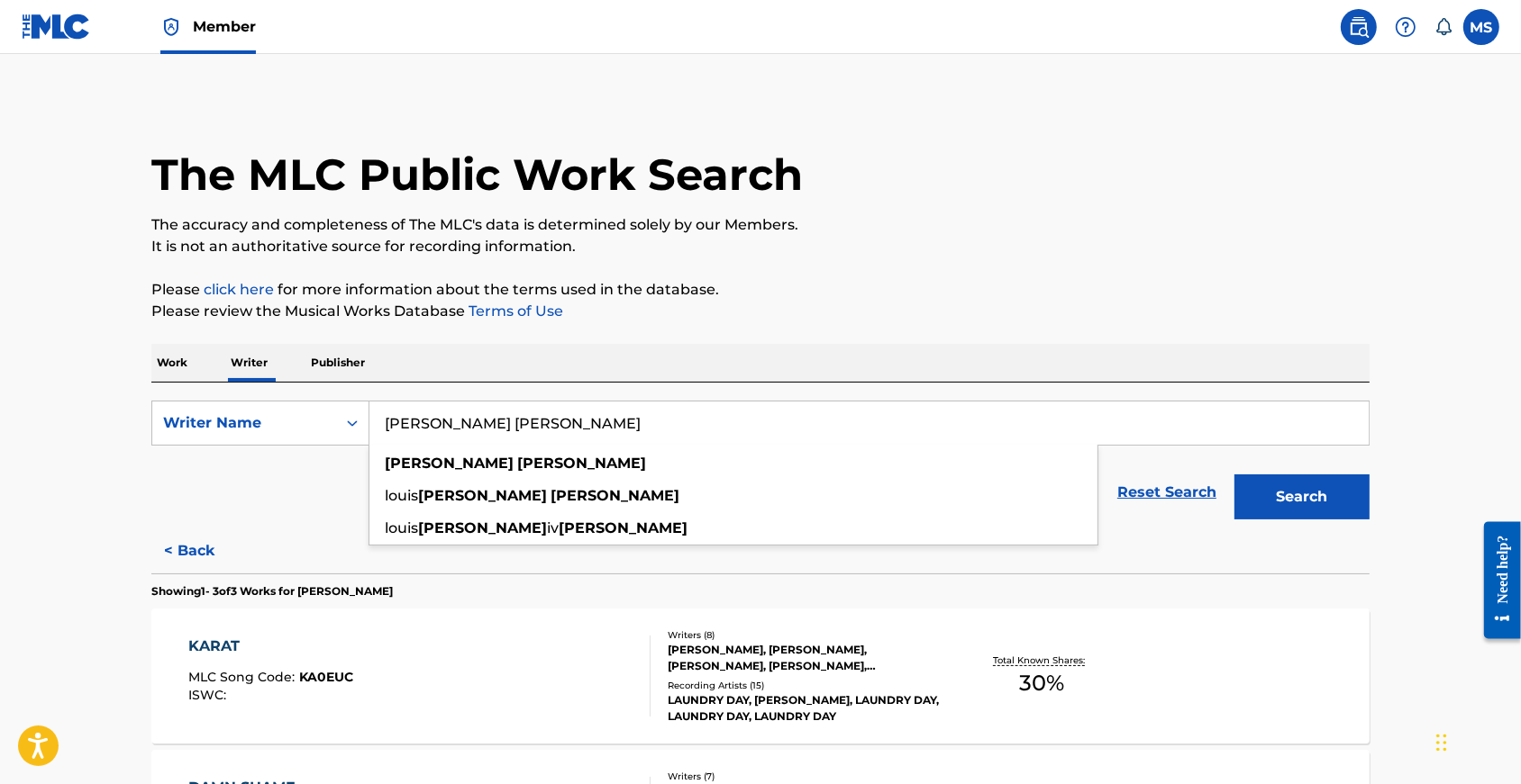
click at [401, 437] on input "sawyer nunes" at bounding box center [869, 423] width 1000 height 43
paste input "HENRY WEINGARTNER"
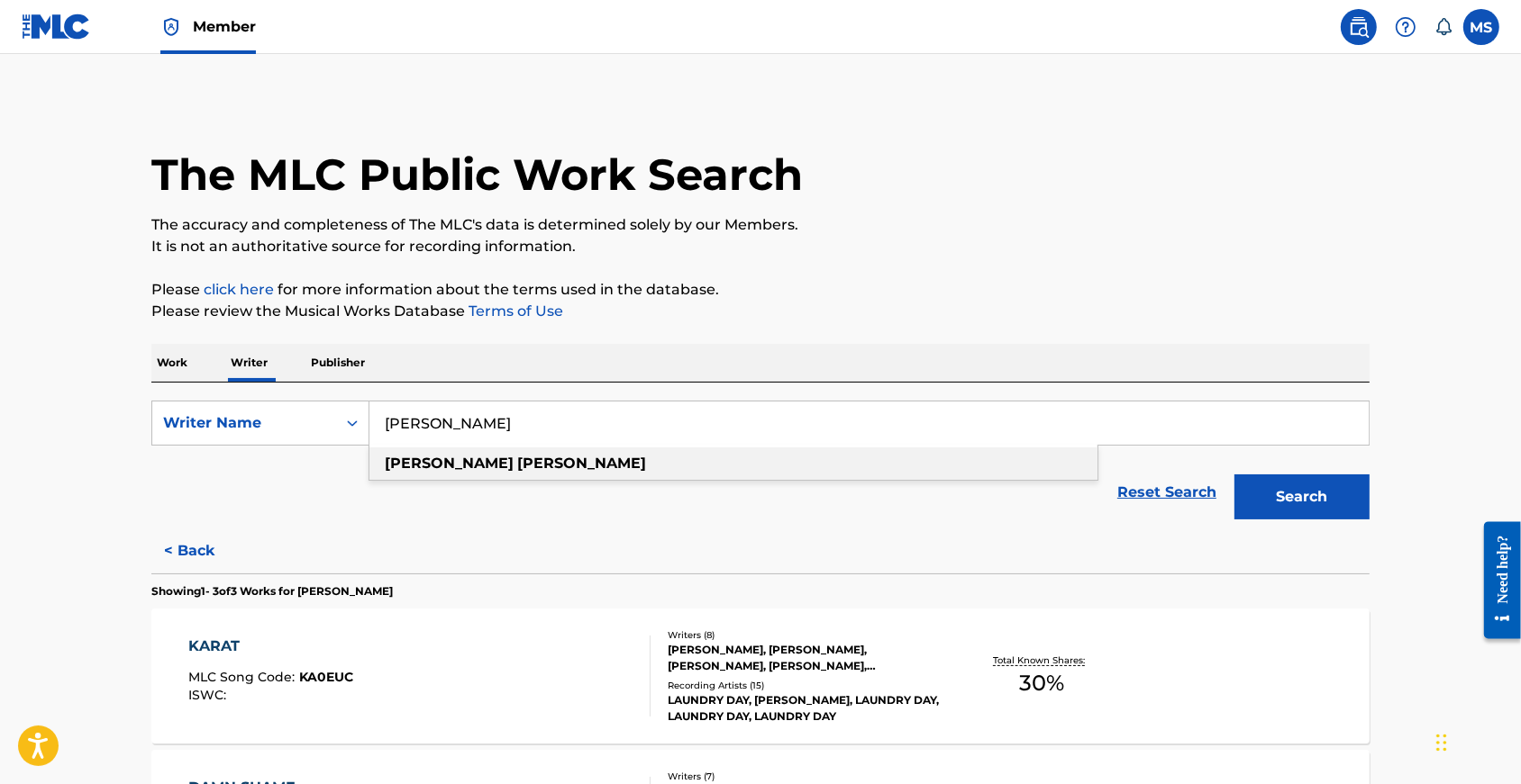
click at [709, 478] on div "henry weingartner" at bounding box center [733, 464] width 728 height 33
type input "henry weingartner"
click at [1337, 519] on button "Search" at bounding box center [1302, 498] width 135 height 45
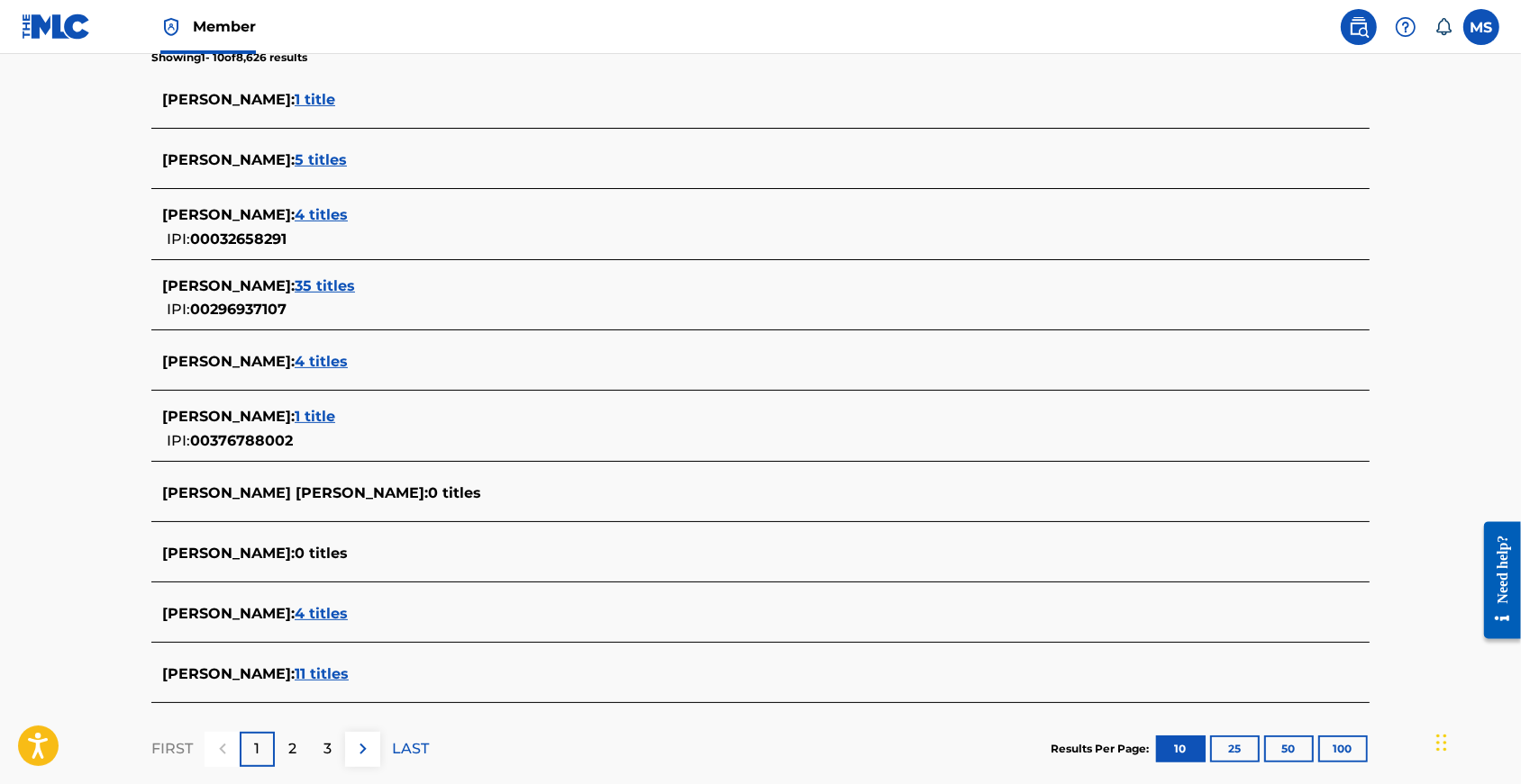
scroll to position [496, 0]
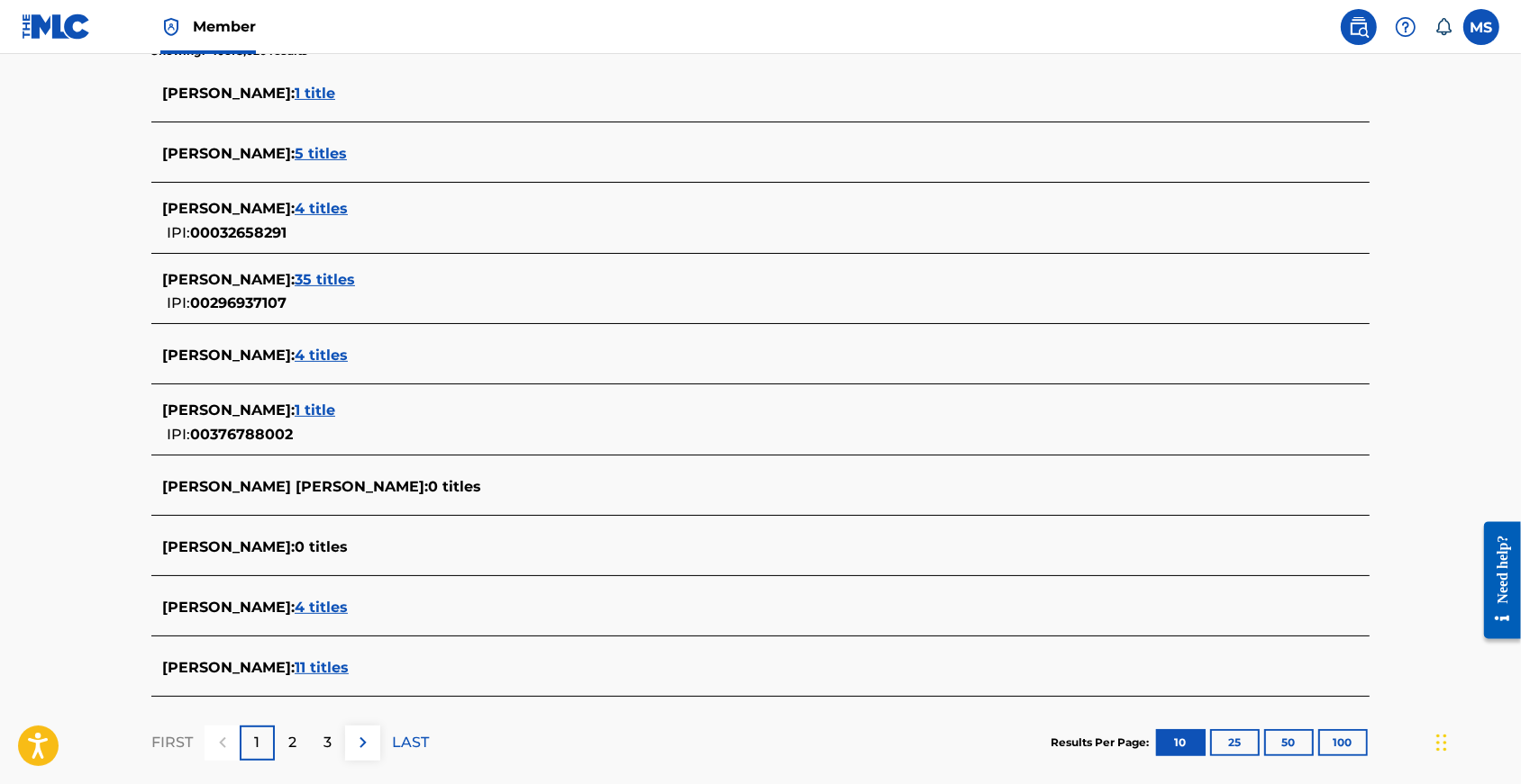
click at [335, 364] on span "4 titles" at bounding box center [321, 355] width 54 height 17
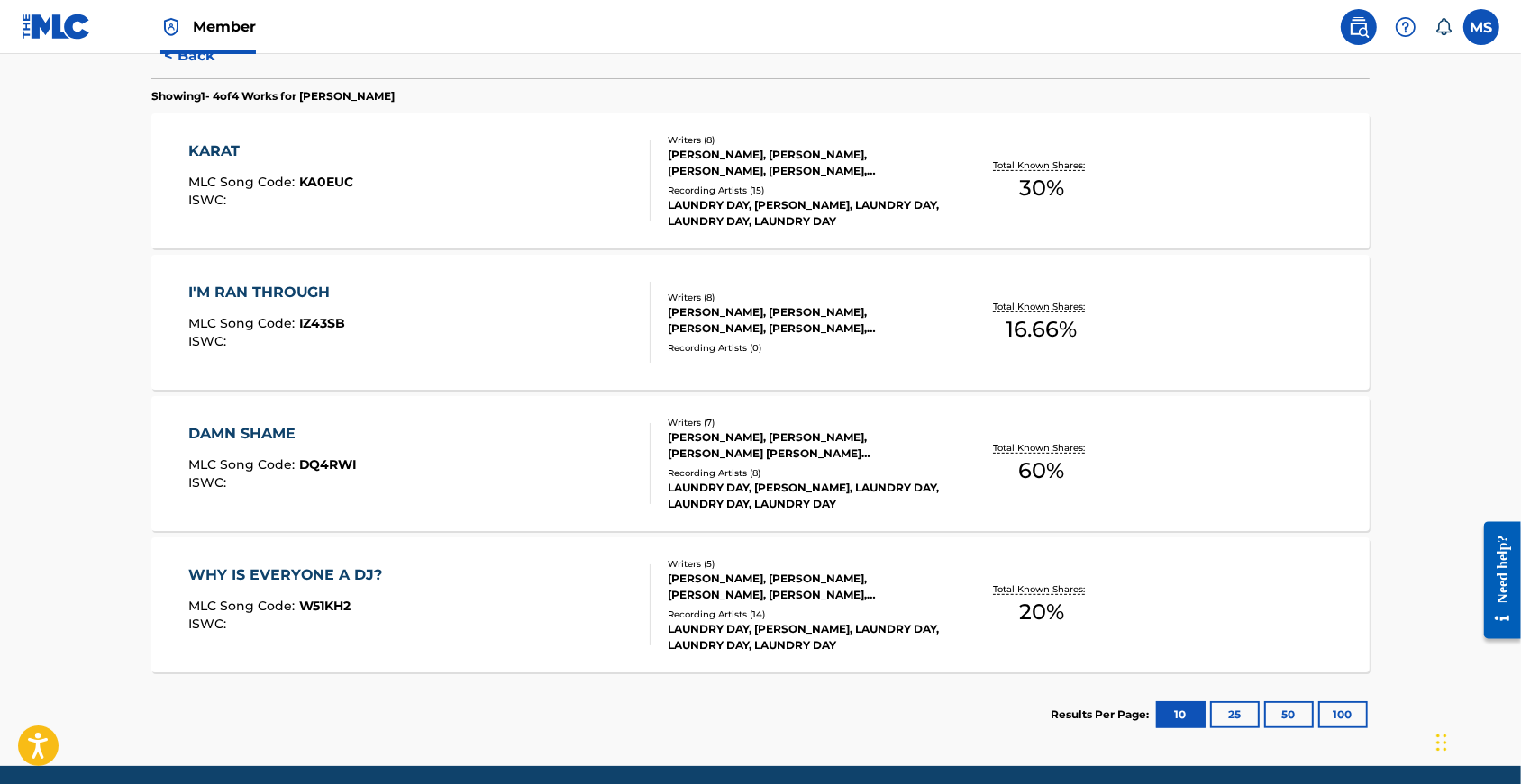
click at [237, 303] on div "I'M RAN THROUGH" at bounding box center [267, 292] width 158 height 22
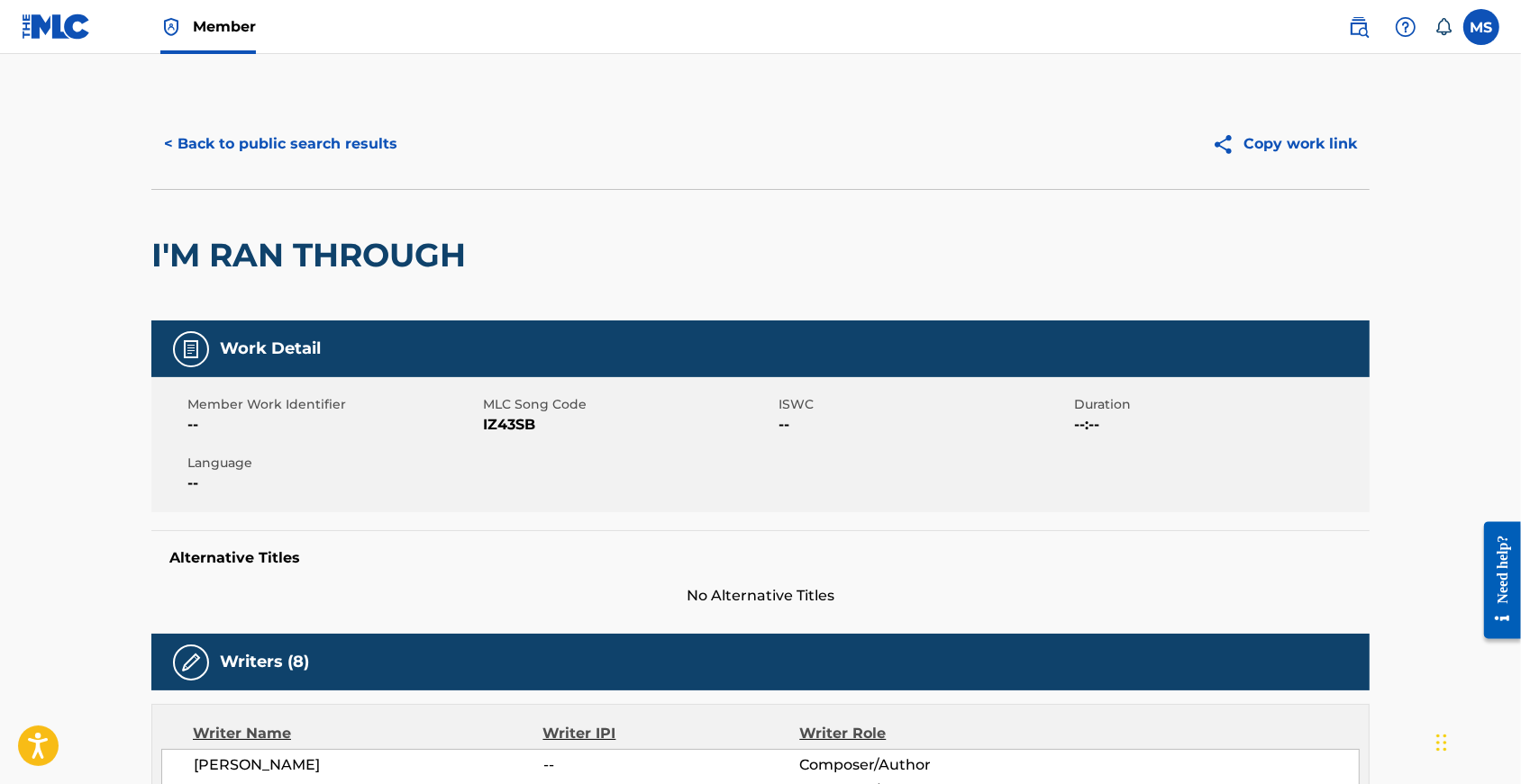
click at [235, 142] on button "< Back to public search results" at bounding box center [280, 144] width 258 height 45
